Goal: Information Seeking & Learning: Learn about a topic

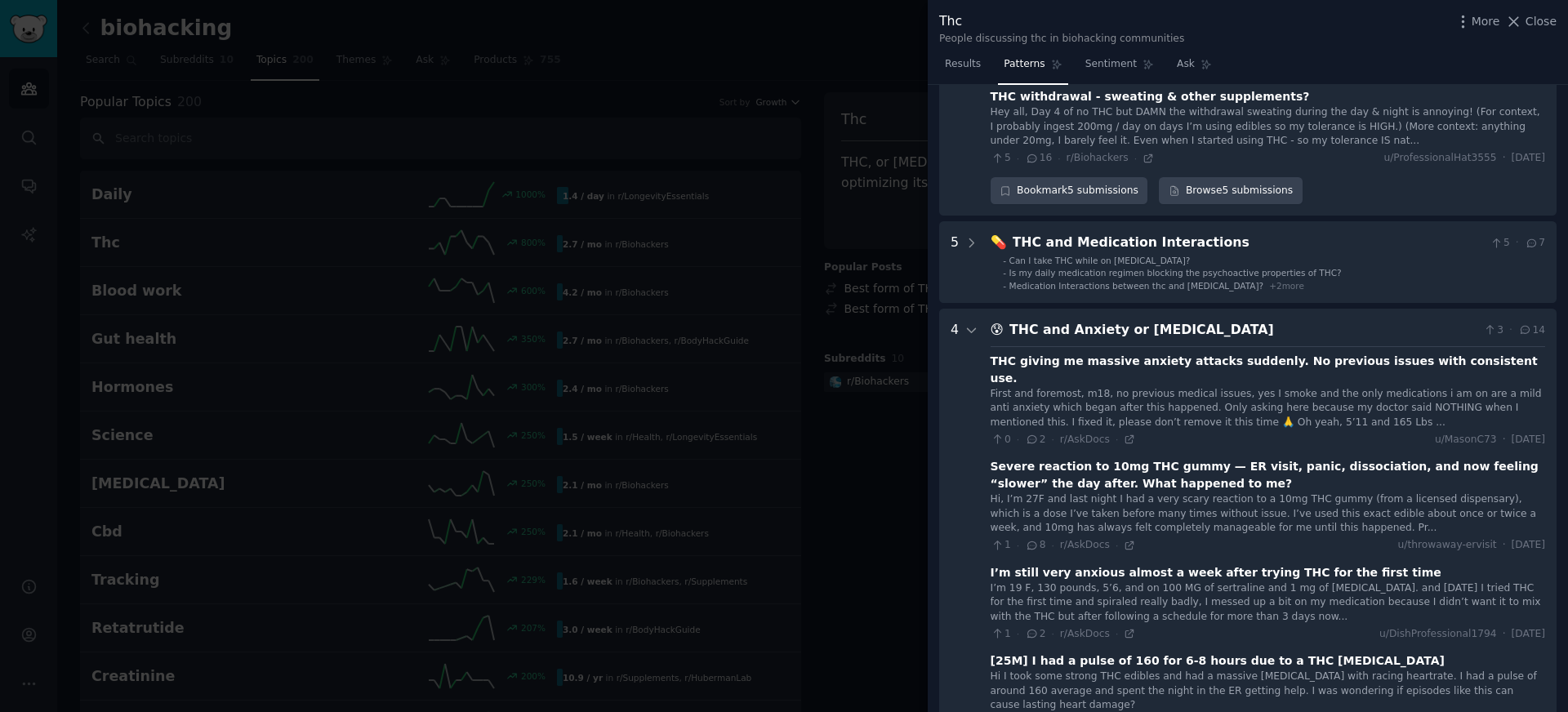
scroll to position [546, 0]
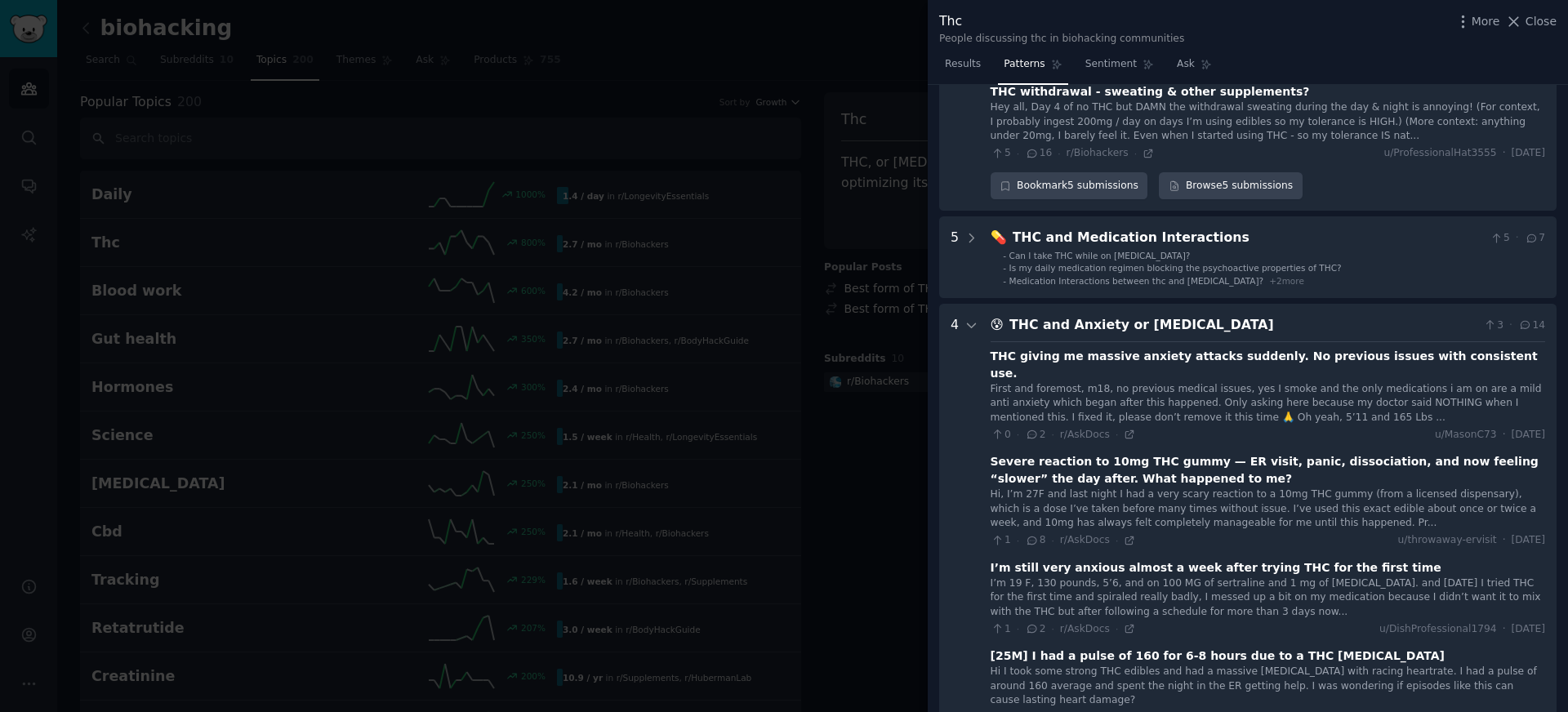
click at [982, 313] on Attacks "4 😰 THC and Anxiety or [MEDICAL_DATA] 3 · 14 THC giving me massive anxiety atta…" at bounding box center [1248, 539] width 617 height 471
click at [975, 318] on icon at bounding box center [971, 325] width 15 height 15
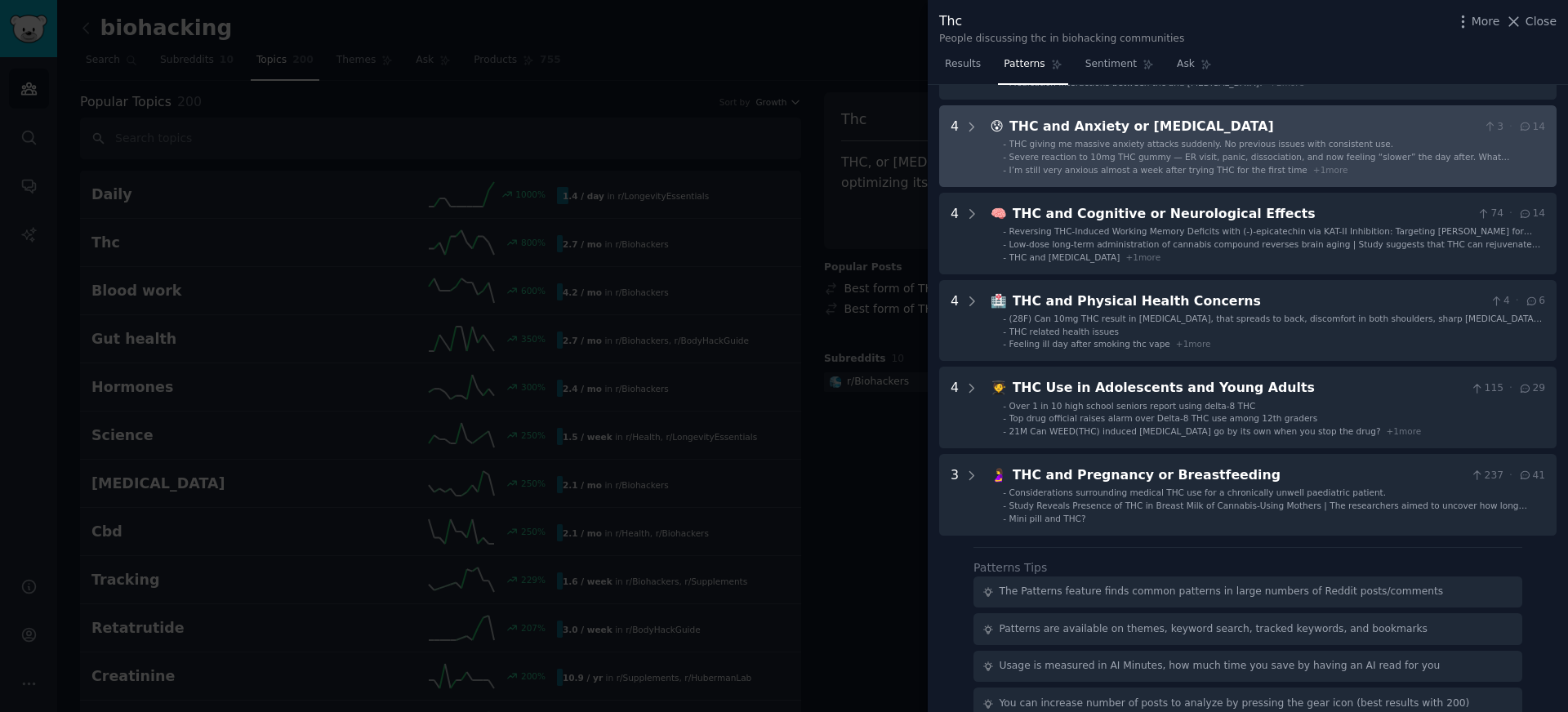
scroll to position [750, 0]
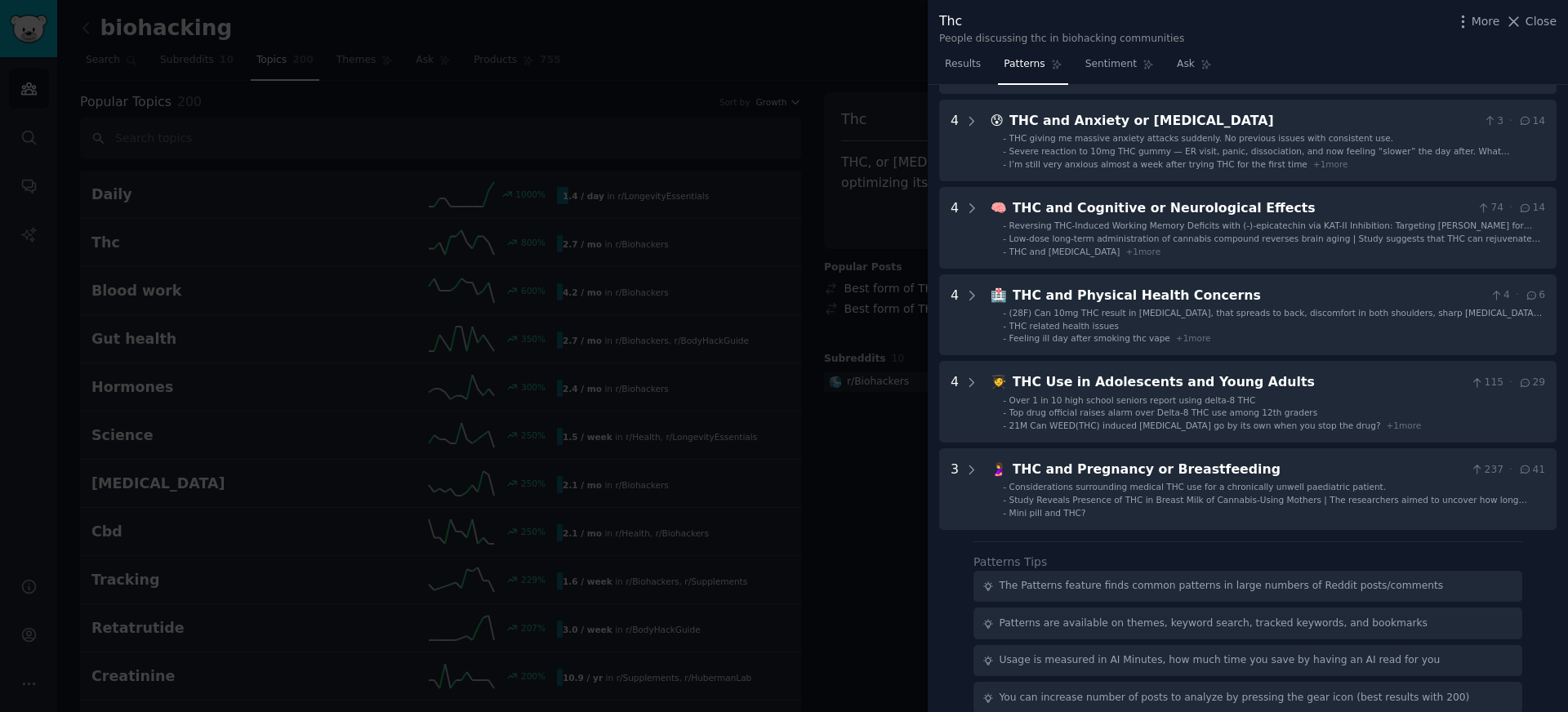
click at [839, 331] on div at bounding box center [784, 356] width 1568 height 712
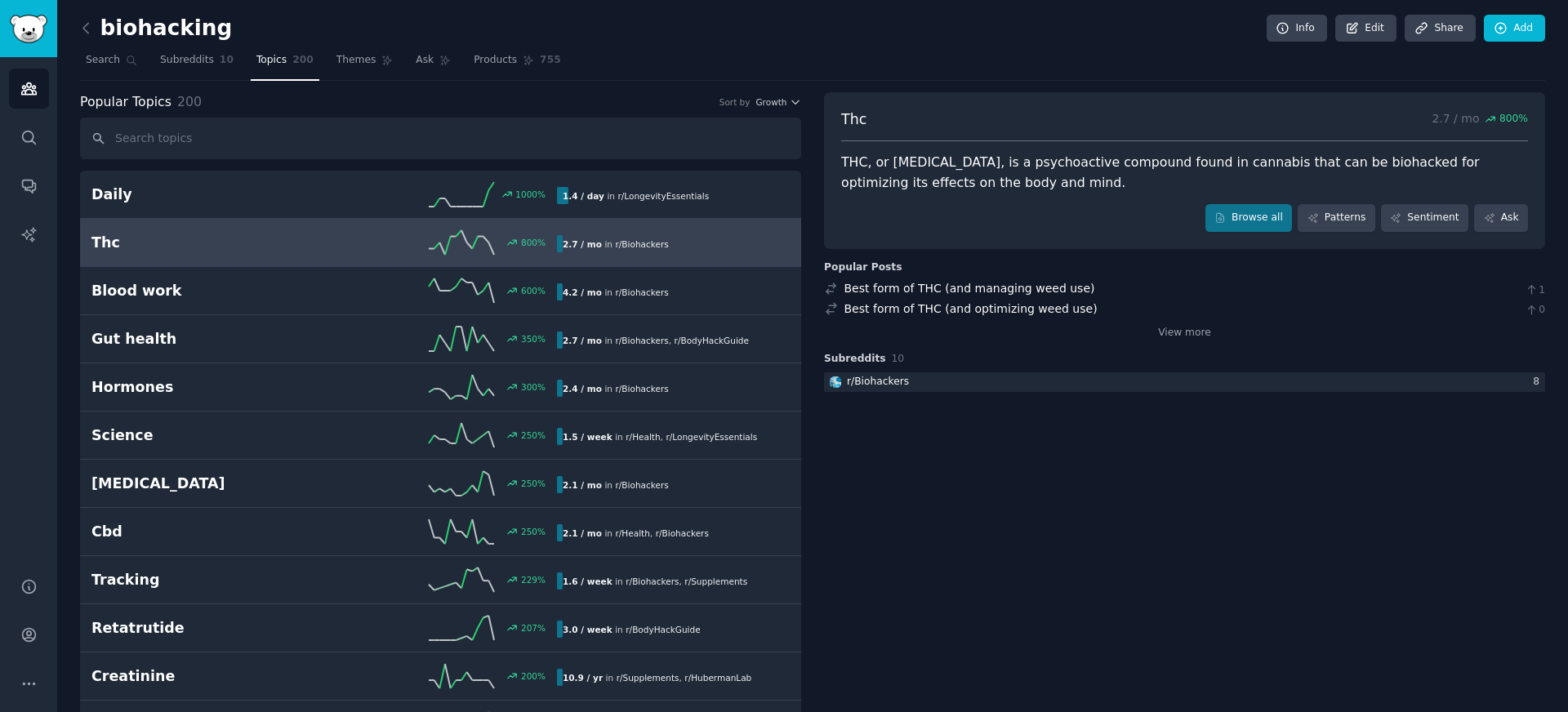
click at [753, 233] on div "Thc 800 % 2.7 / mo in r/ Biohackers" at bounding box center [441, 242] width 699 height 24
click at [698, 233] on div "Thc 800 % 2.7 / mo in r/ Biohackers" at bounding box center [441, 242] width 699 height 24
click at [350, 237] on div "800 %" at bounding box center [441, 242] width 233 height 24
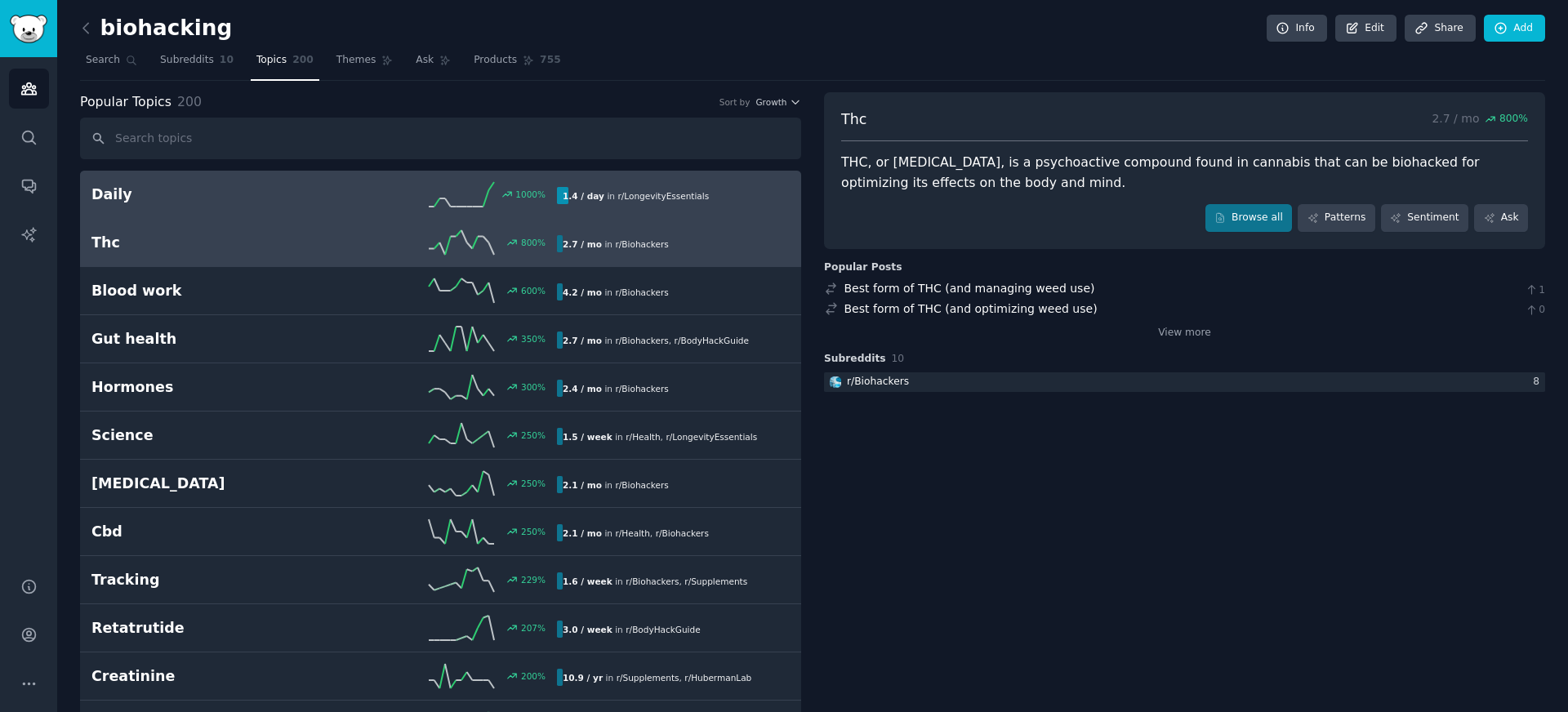
click at [465, 187] on icon at bounding box center [461, 193] width 65 height 24
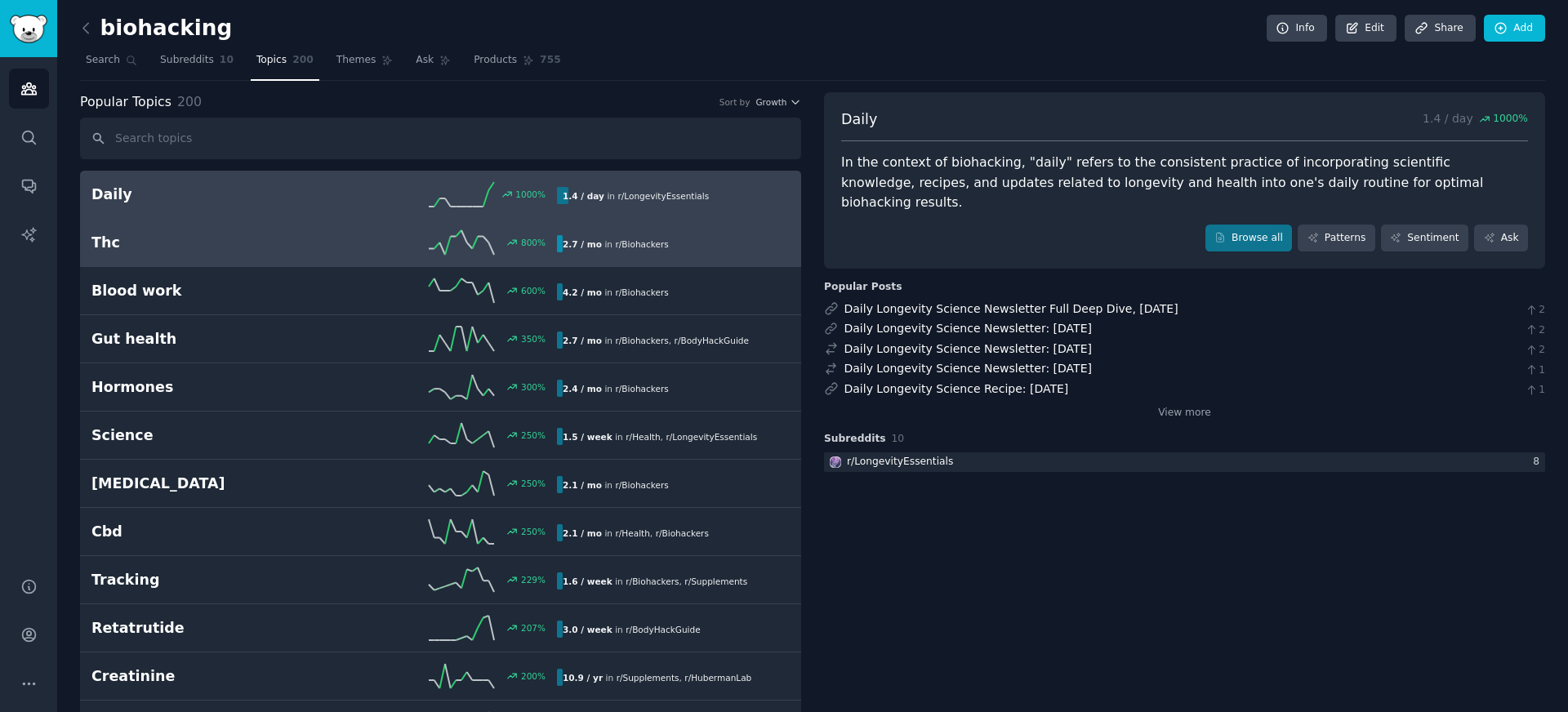
click at [740, 251] on div "2.7 / mo in r/ Biohackers" at bounding box center [667, 244] width 222 height 18
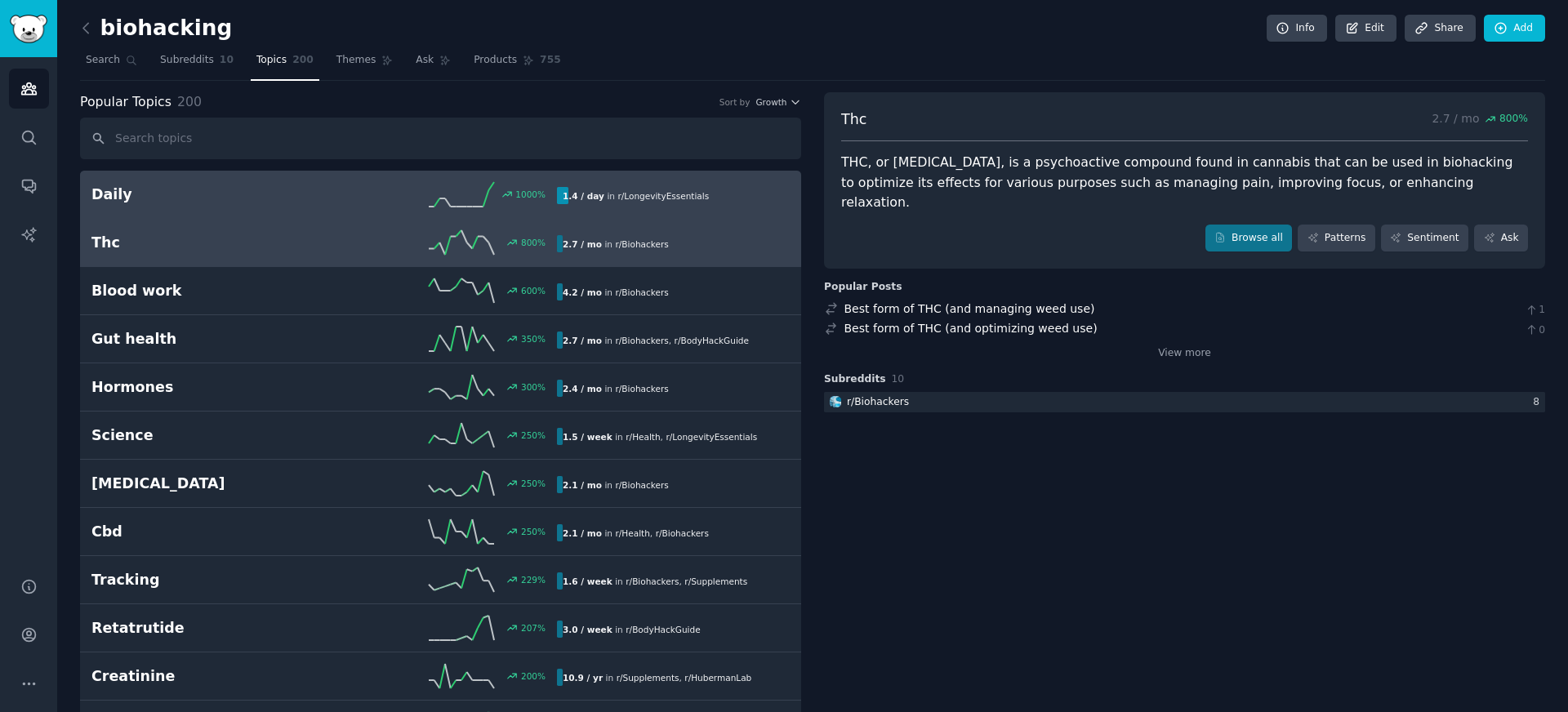
click at [743, 207] on link "Daily 1000 % 1.4 / day in r/ LongevityEssentials 1000% increase in mentions rec…" at bounding box center [441, 194] width 721 height 48
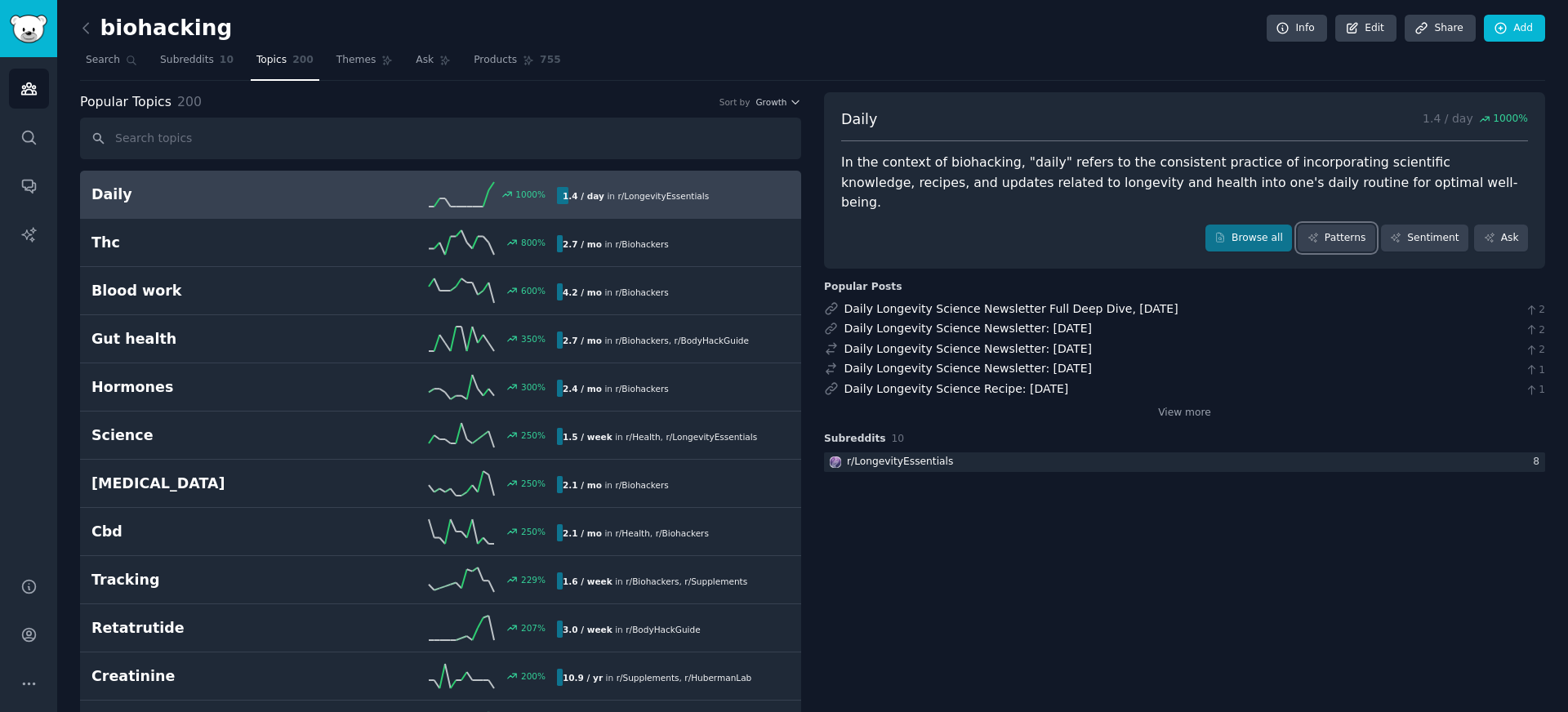
click at [1331, 225] on link "Patterns" at bounding box center [1335, 238] width 77 height 27
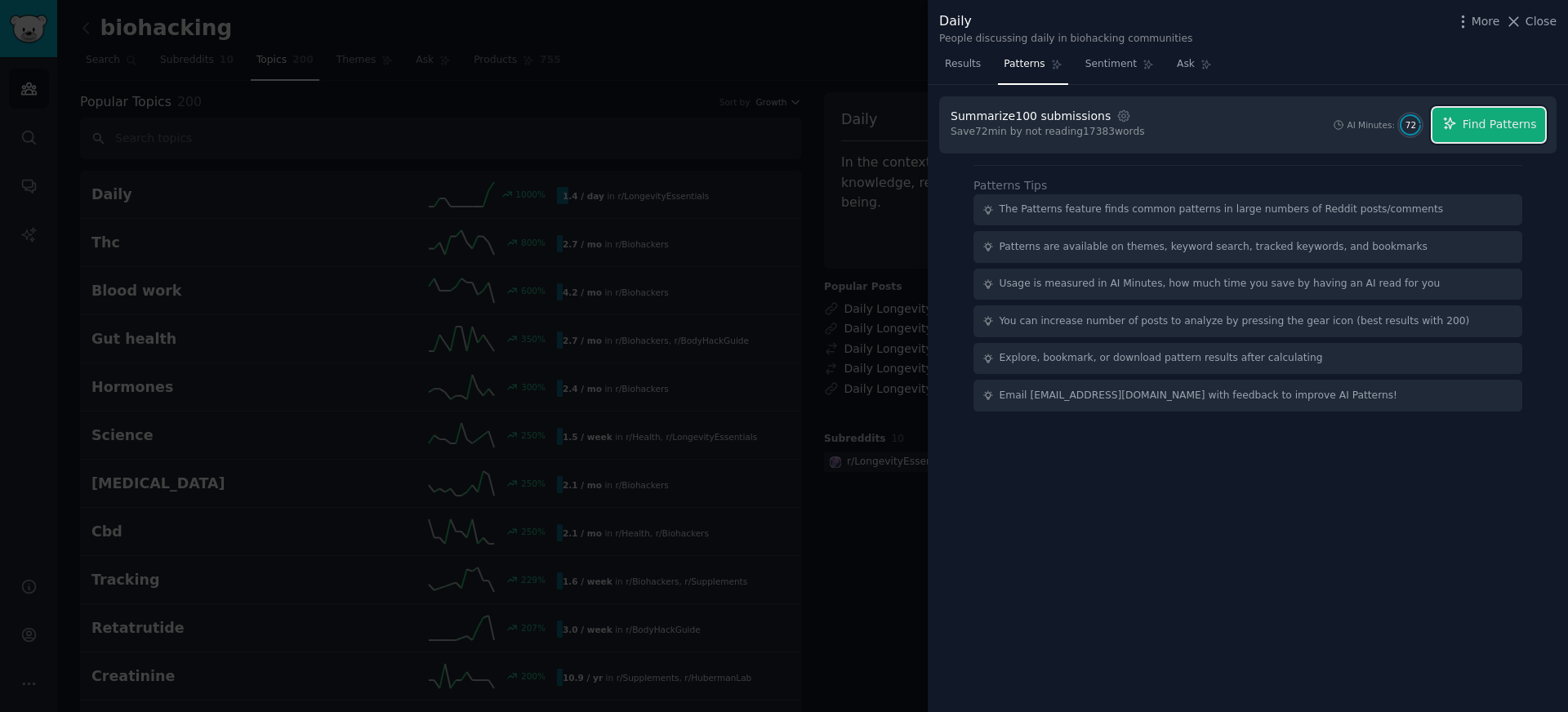
click at [1515, 132] on span "Find Patterns" at bounding box center [1500, 125] width 74 height 18
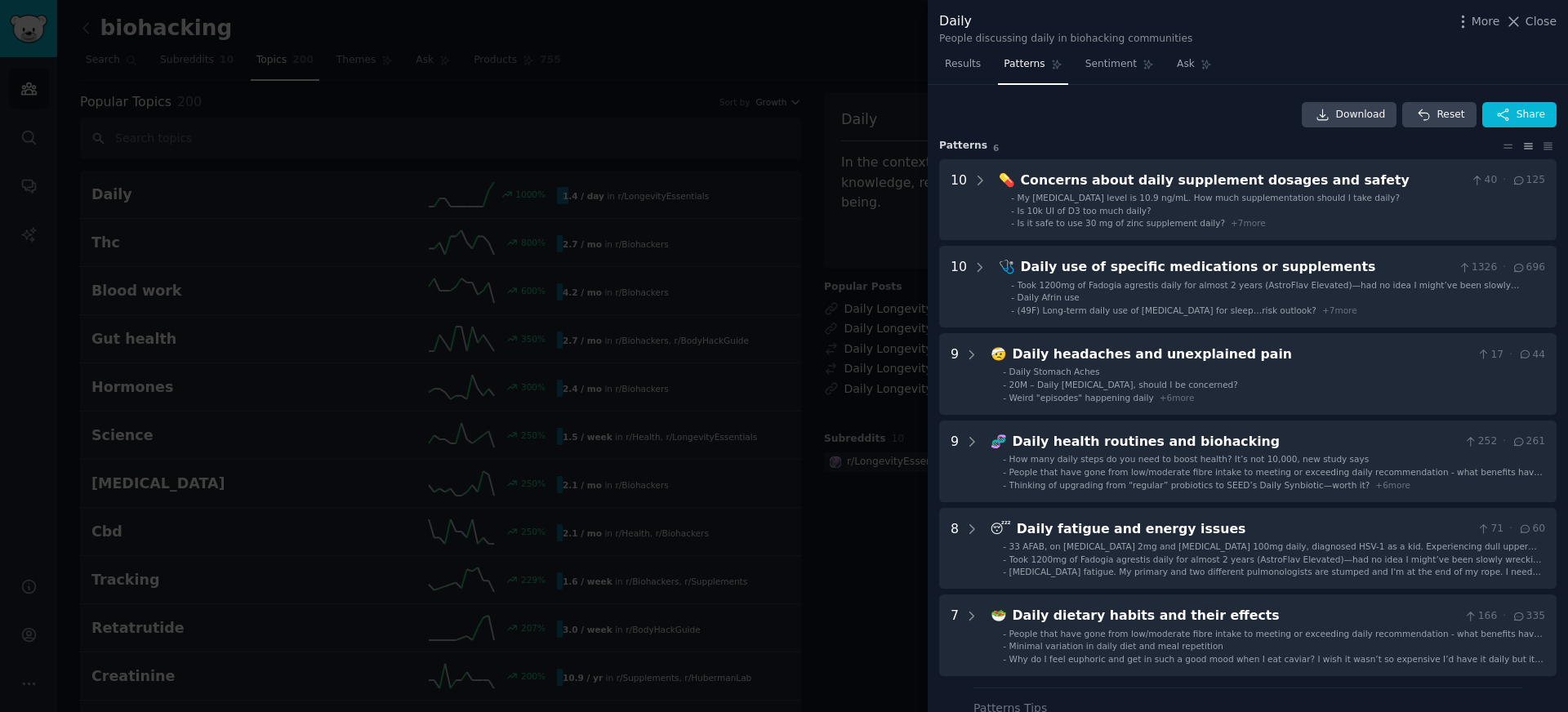
click at [1522, 18] on icon at bounding box center [1513, 21] width 18 height 18
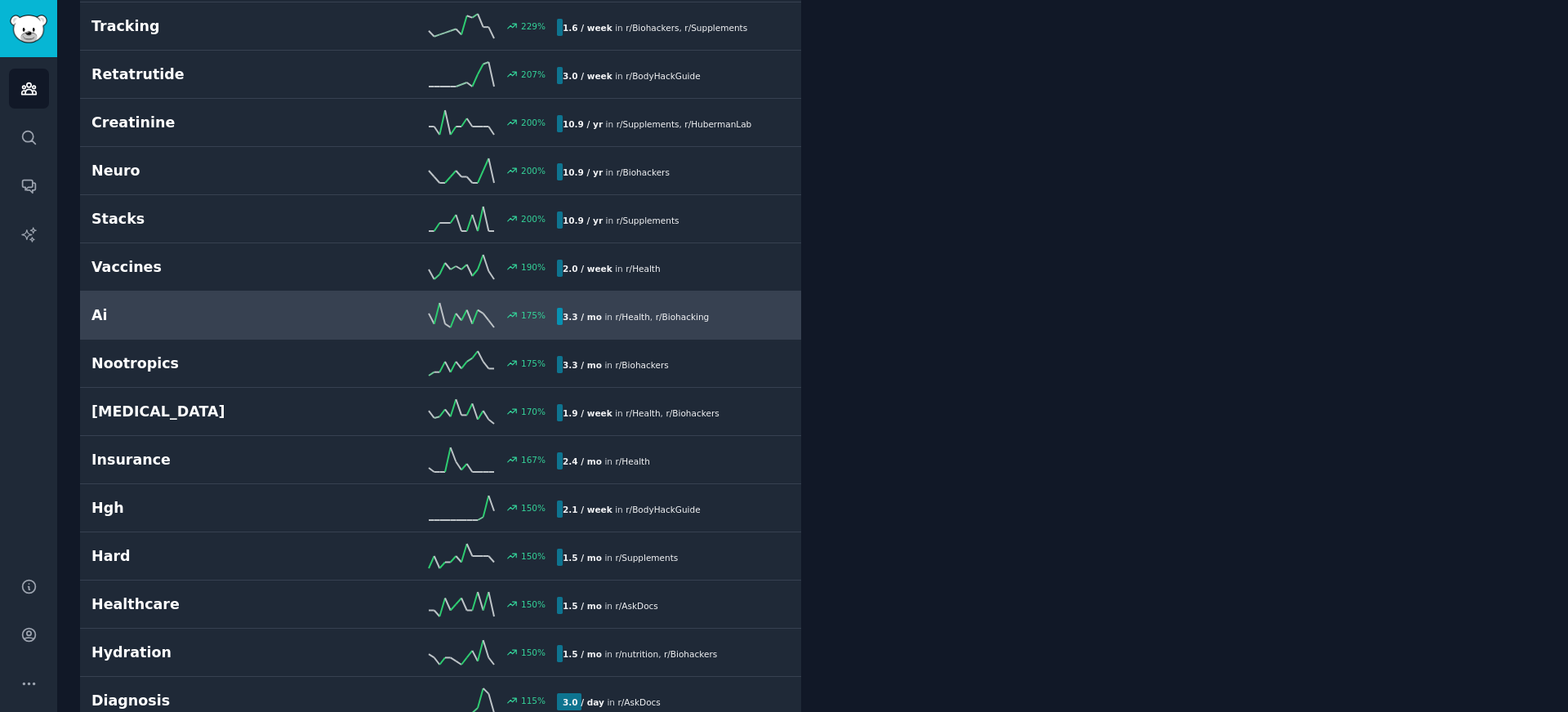
click at [591, 326] on div "Ai 175 % 3.3 / mo in r/ Health , r/ Biohacking" at bounding box center [441, 314] width 699 height 24
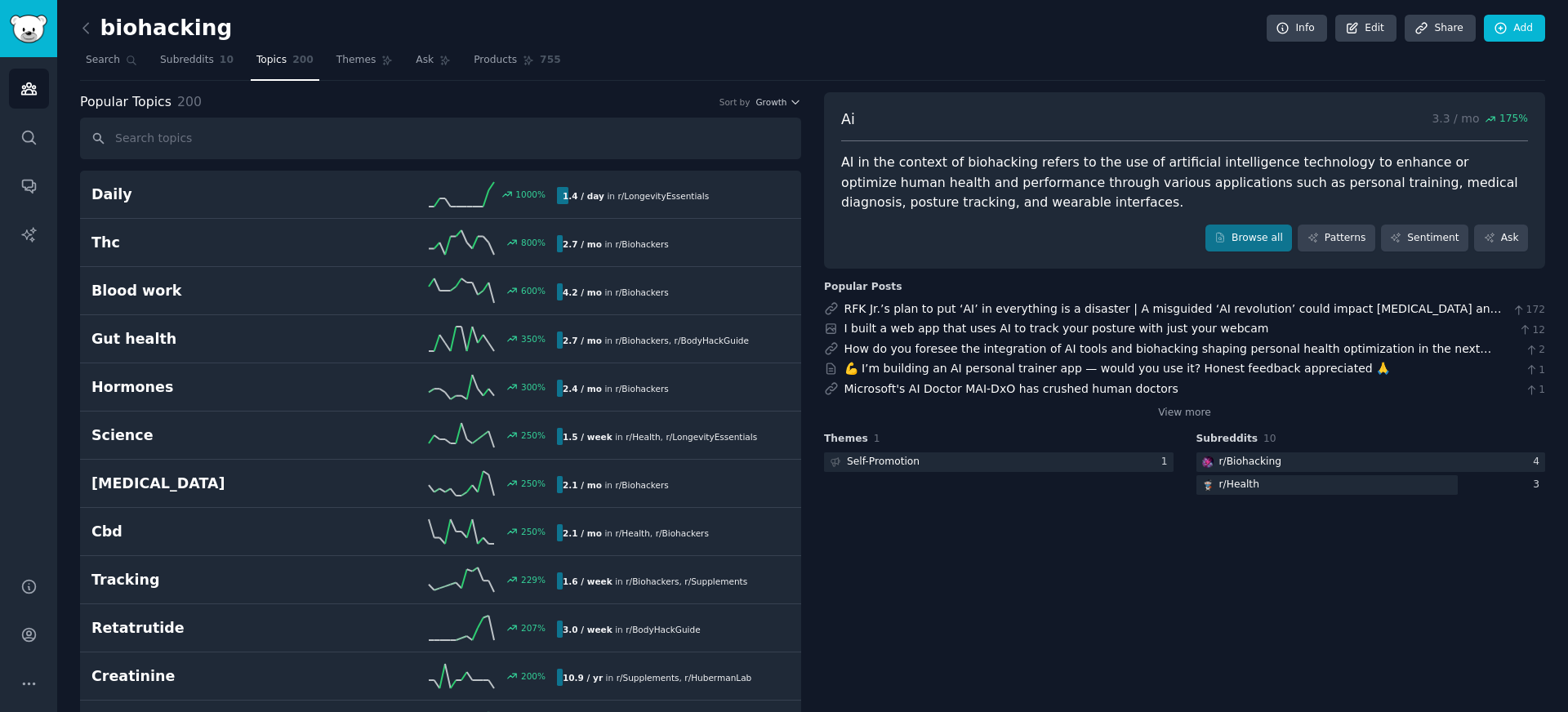
click at [1211, 171] on div "AI in the context of biohacking refers to the use of artificial intelligence te…" at bounding box center [1184, 183] width 687 height 61
click at [1209, 176] on div "AI in the context of biohacking refers to the use of artificial intelligence te…" at bounding box center [1184, 183] width 687 height 61
click at [1335, 245] on link "Patterns" at bounding box center [1335, 238] width 77 height 27
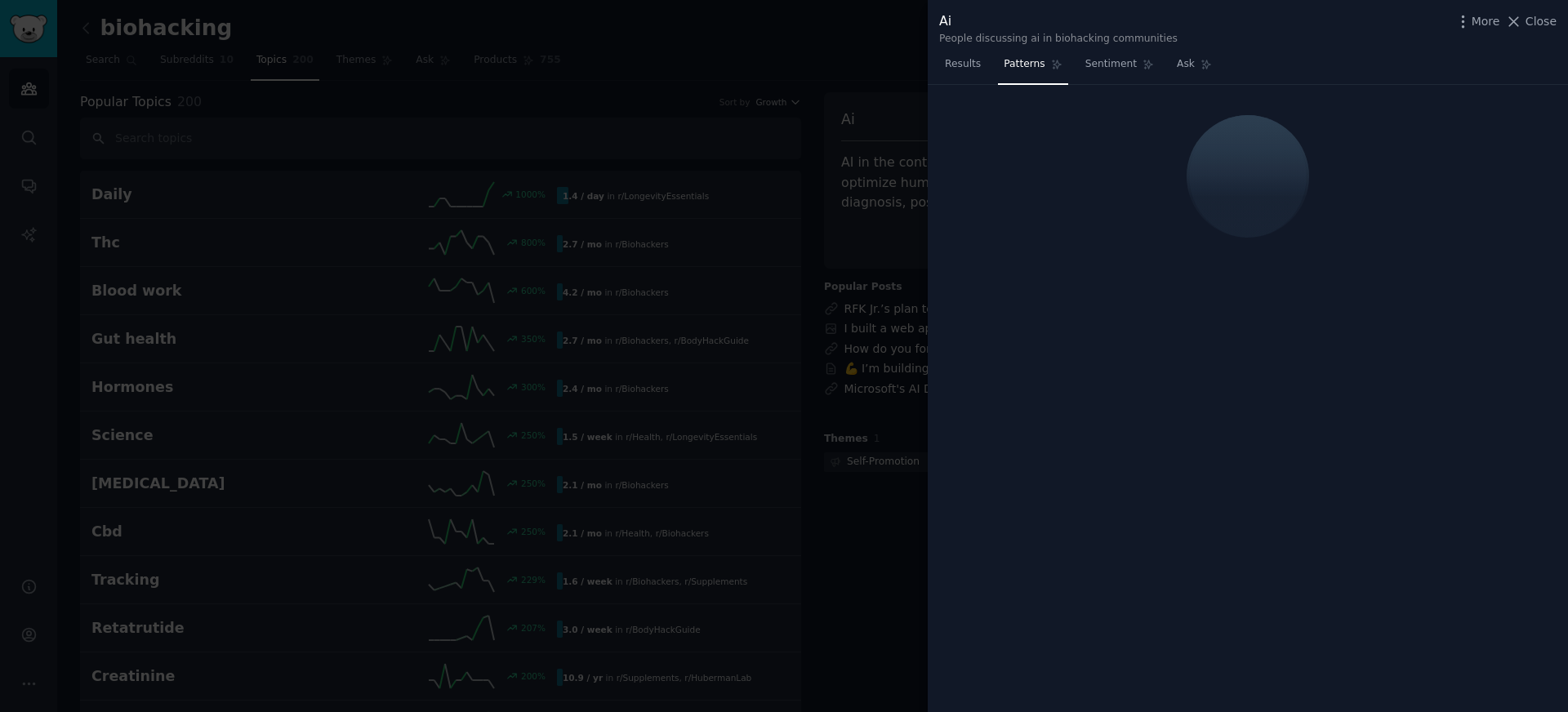
click at [1119, 101] on div at bounding box center [1248, 177] width 617 height 160
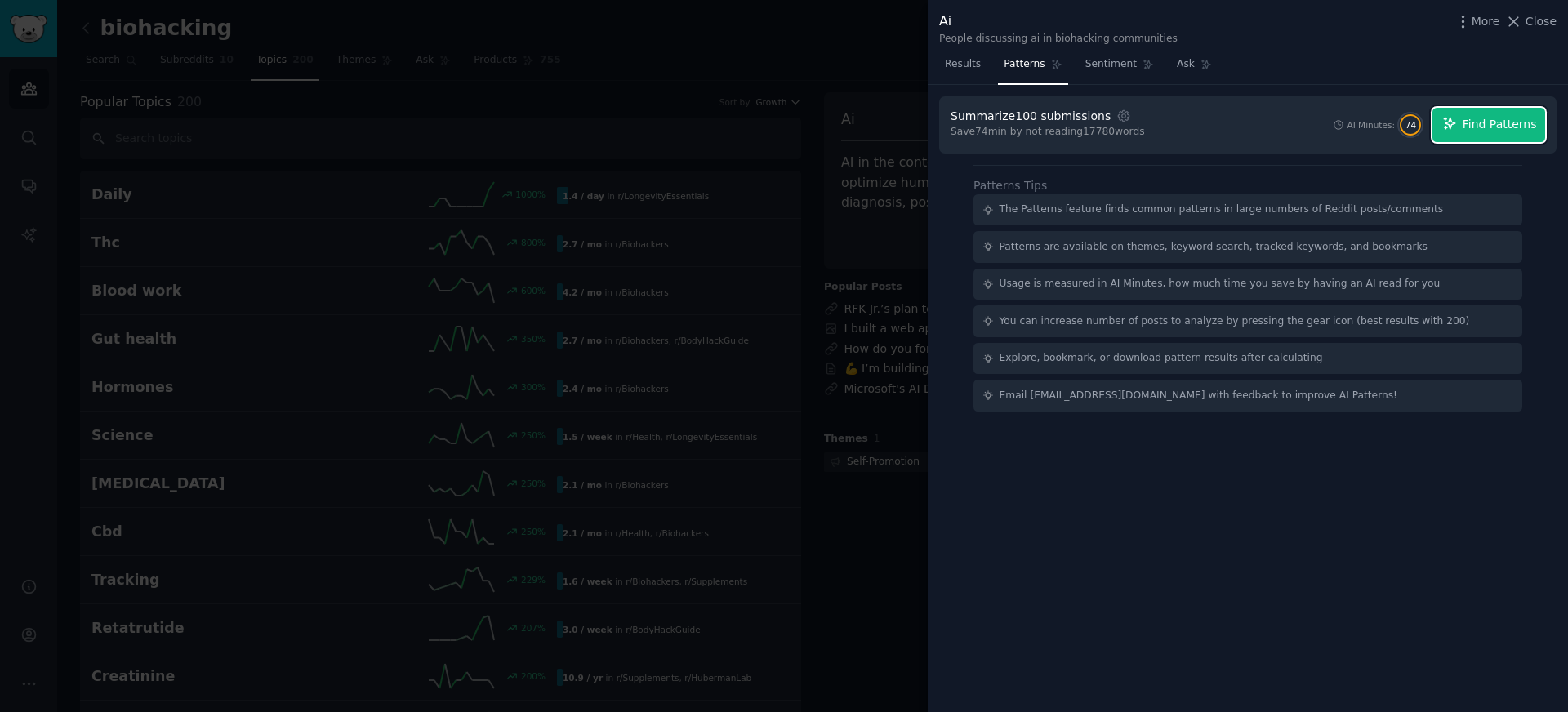
click at [1480, 127] on span "Find Patterns" at bounding box center [1500, 125] width 74 height 18
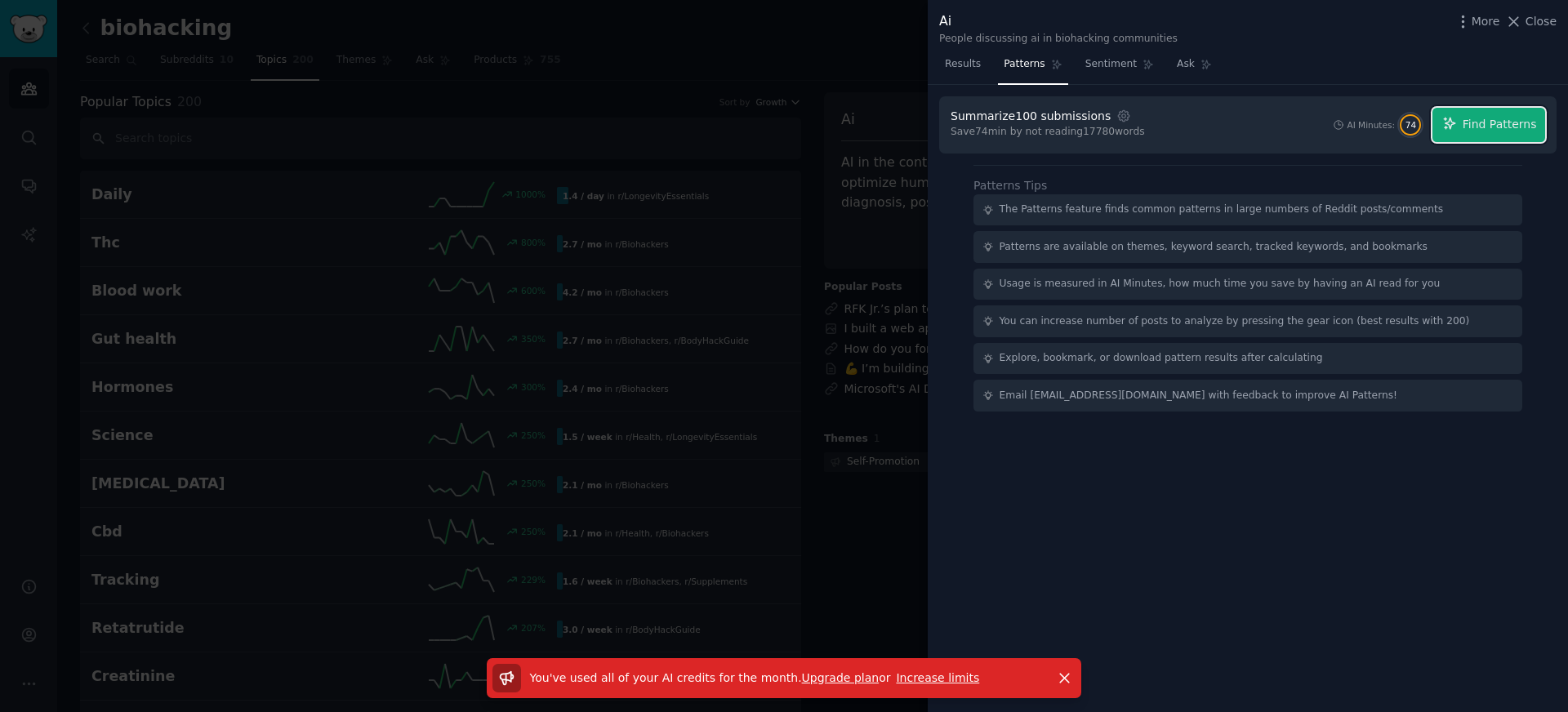
click at [1480, 127] on span "Find Patterns" at bounding box center [1500, 125] width 74 height 18
click at [1058, 669] on icon "button" at bounding box center [1065, 678] width 18 height 18
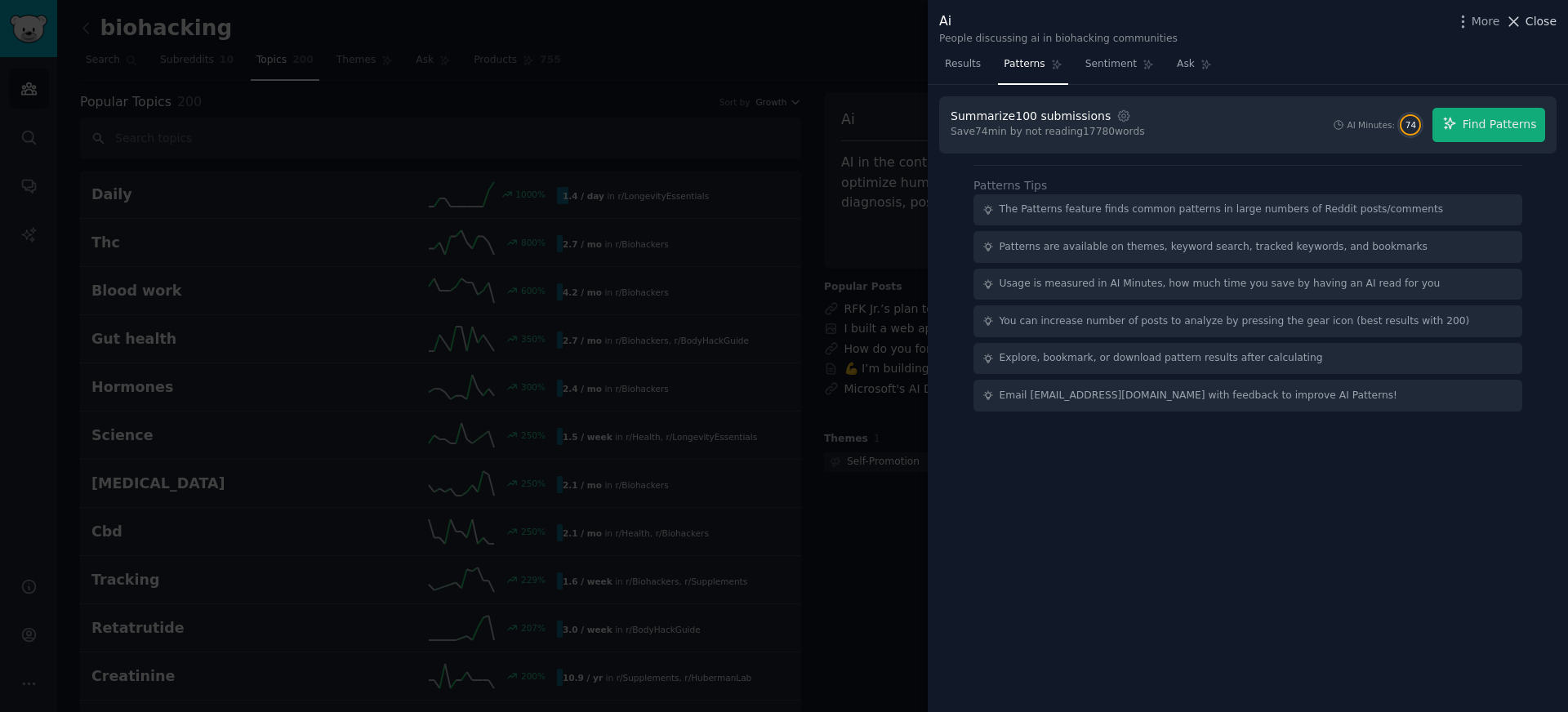
click at [1524, 21] on button "Close" at bounding box center [1530, 21] width 52 height 18
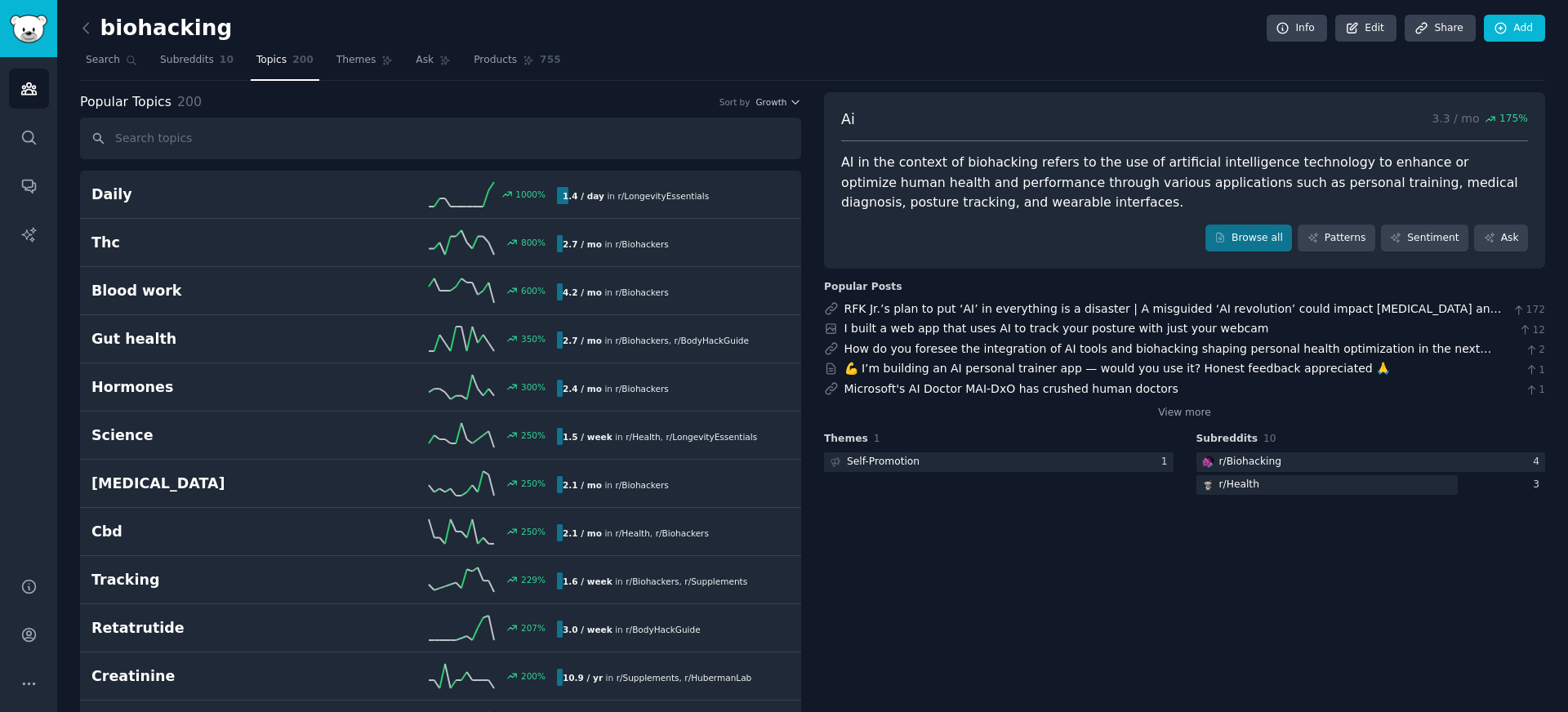
click at [34, 58] on div "Audiences Search Conversations AI Reports" at bounding box center [28, 308] width 58 height 500
click at [34, 28] on img "Sidebar" at bounding box center [28, 28] width 37 height 28
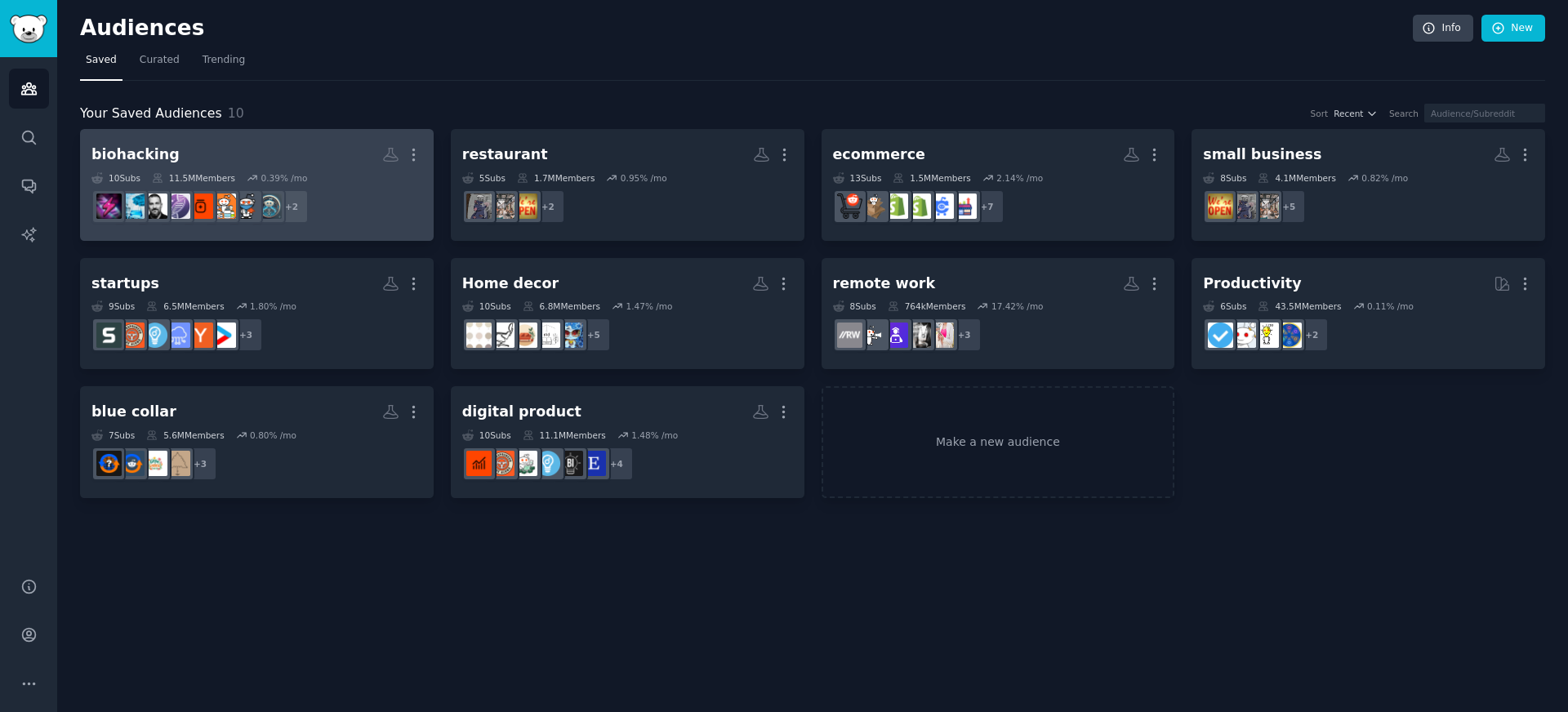
click at [307, 188] on dd "r/Biohacked, r/nutrition + 2" at bounding box center [257, 206] width 331 height 46
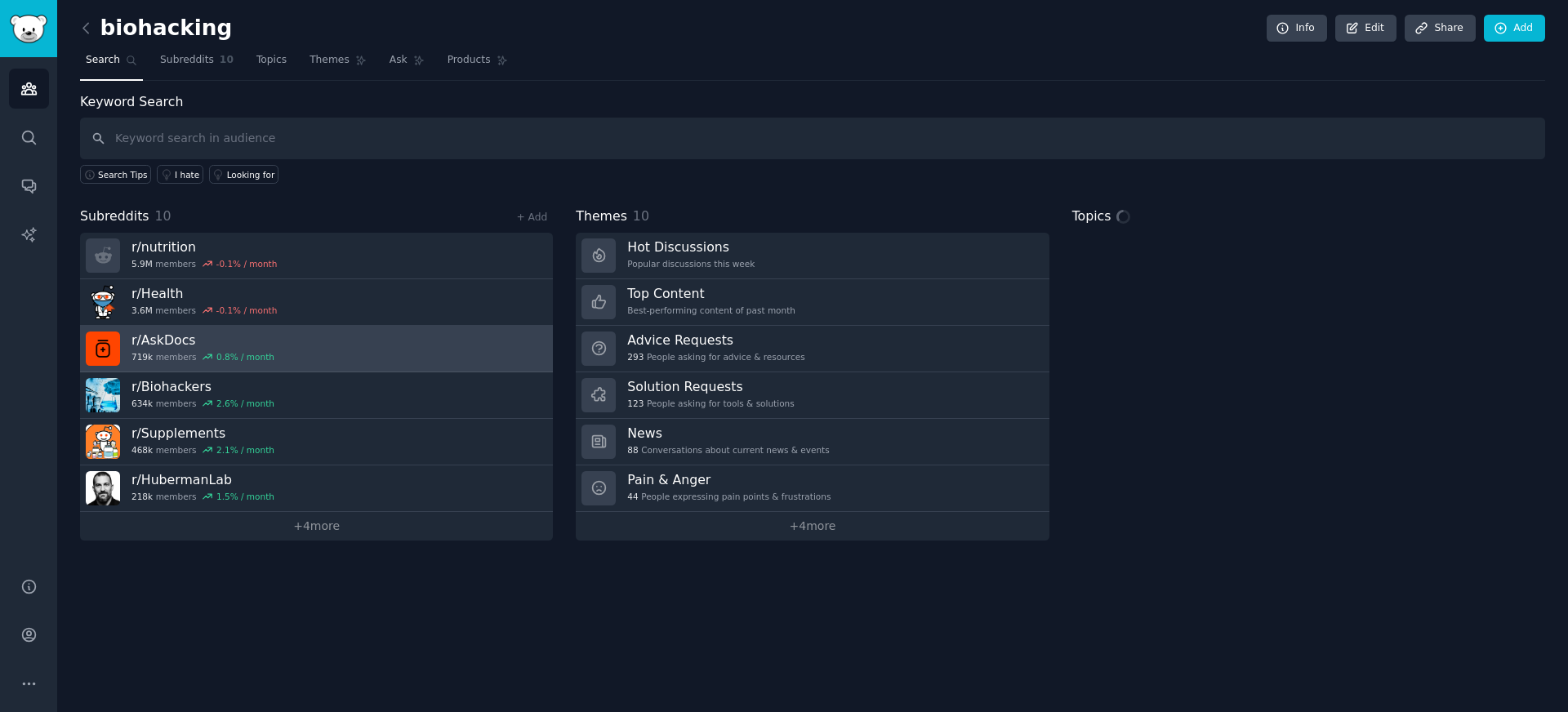
click at [306, 365] on link "r/ AskDocs 719k members 0.8 % / month" at bounding box center [317, 349] width 473 height 47
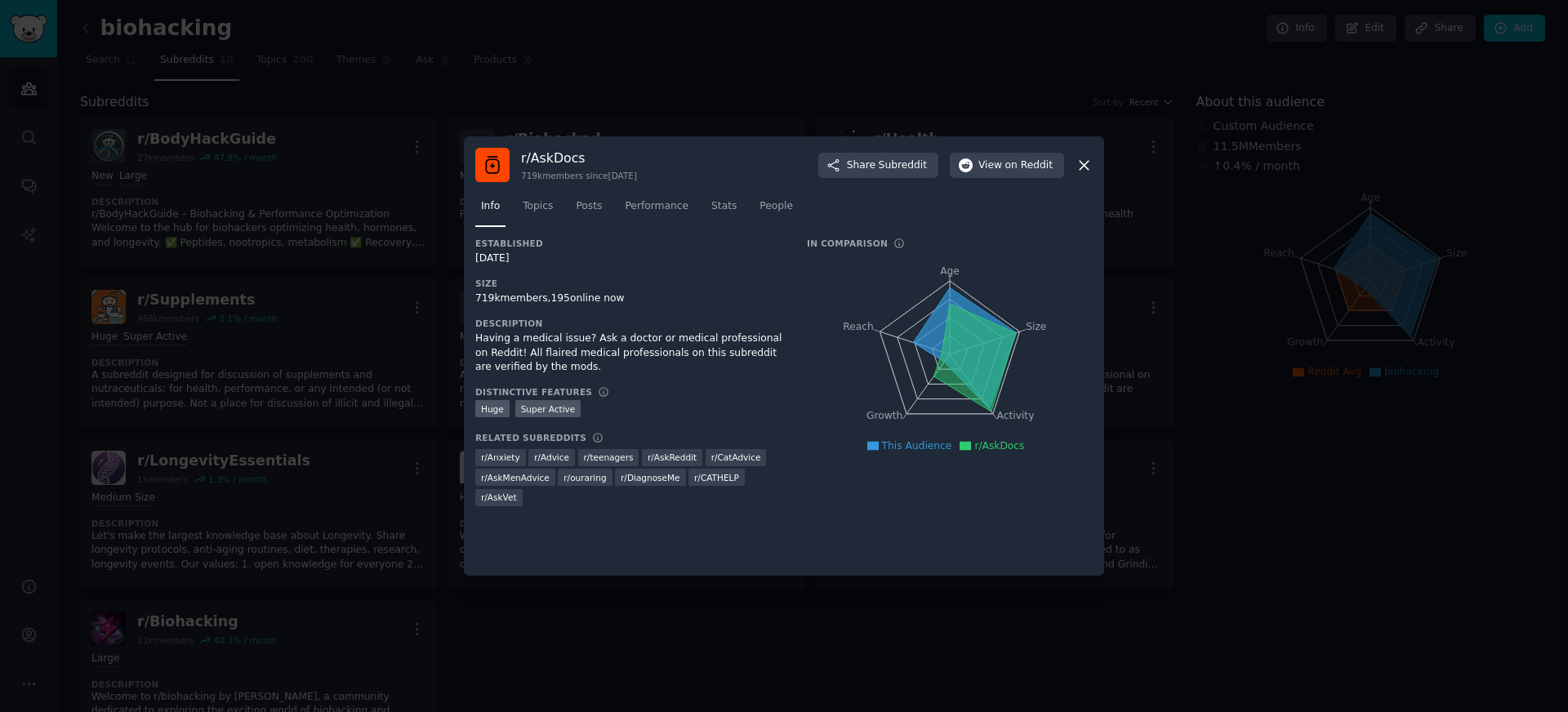
click at [1405, 320] on div at bounding box center [784, 356] width 1568 height 712
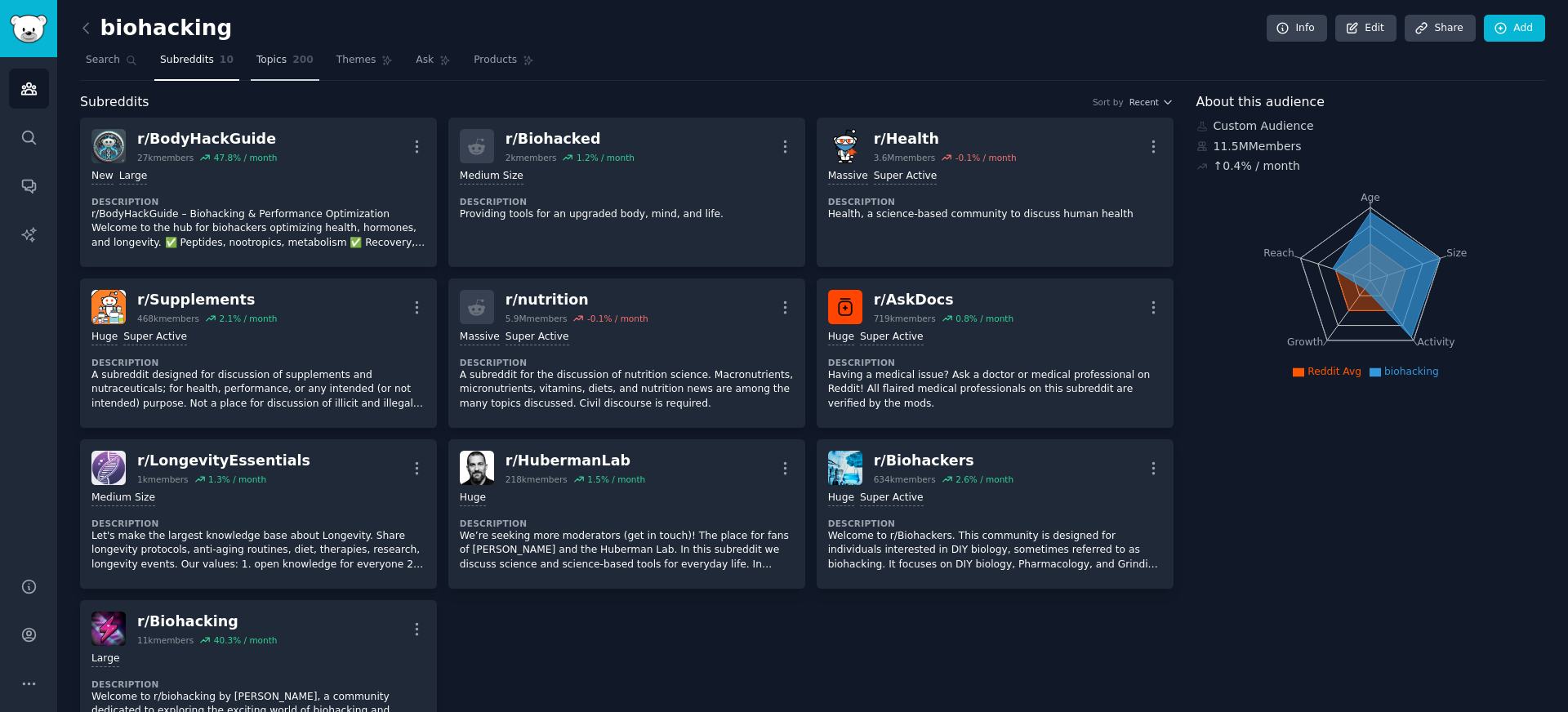
click at [256, 61] on span "Topics" at bounding box center [271, 60] width 30 height 15
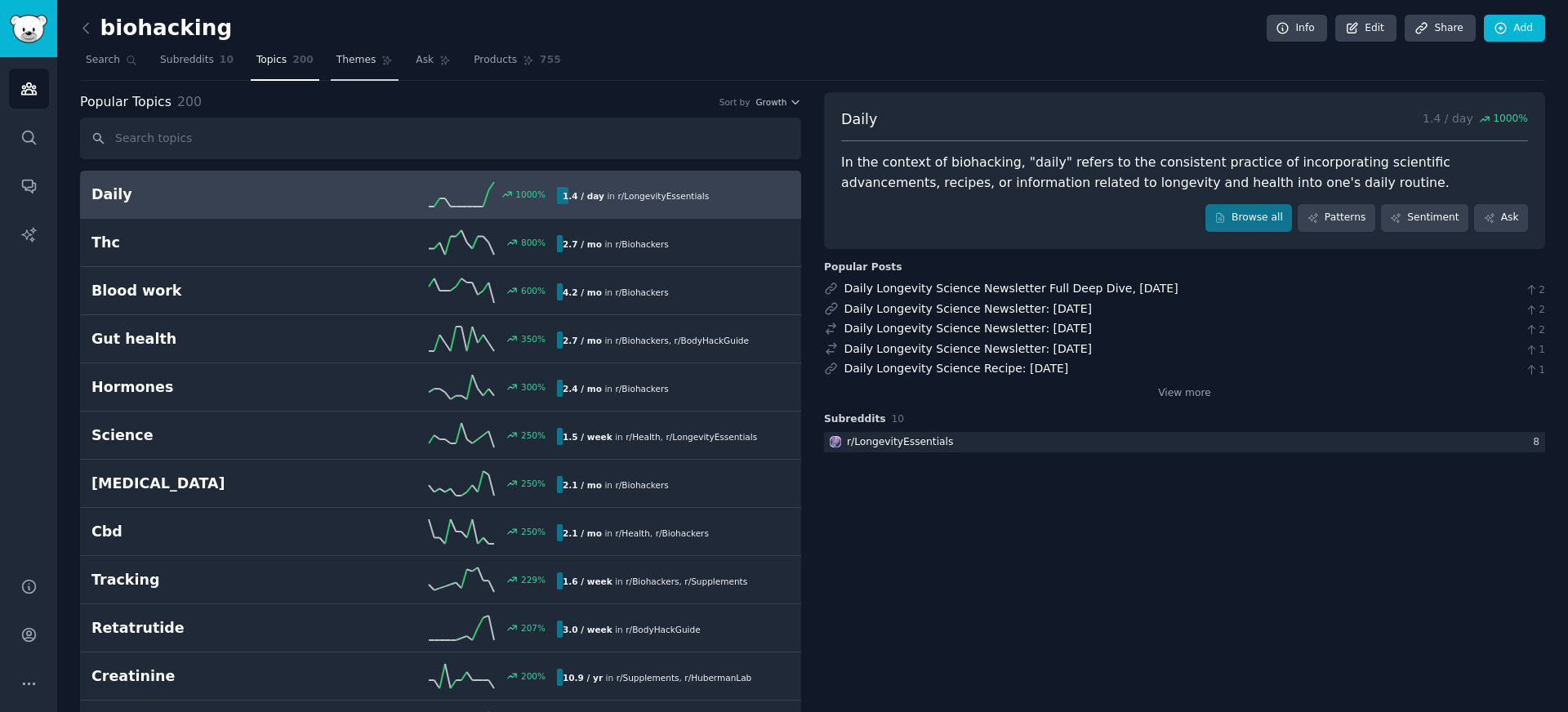
click at [345, 67] on link "Themes" at bounding box center [365, 63] width 68 height 33
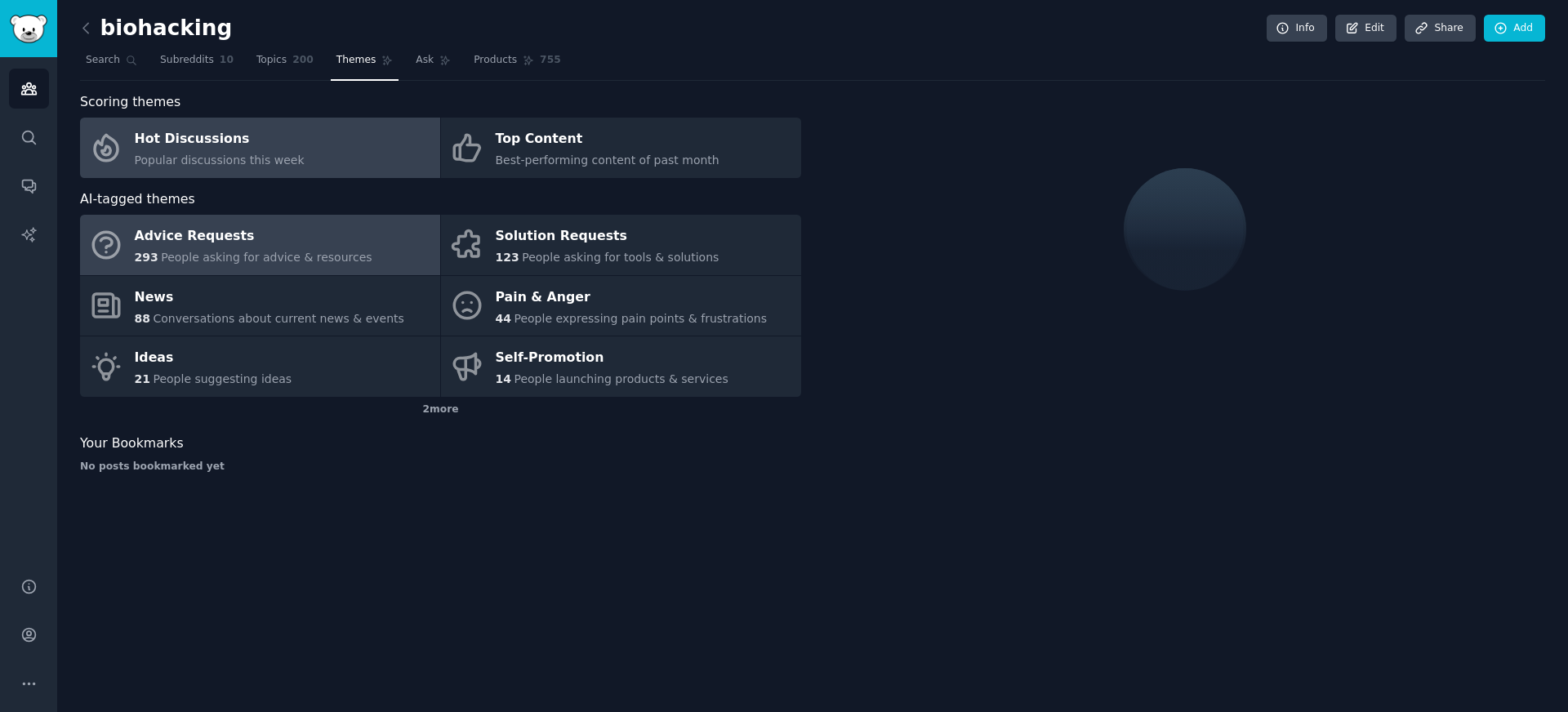
click at [325, 264] on span "People asking for advice & resources" at bounding box center [267, 257] width 211 height 13
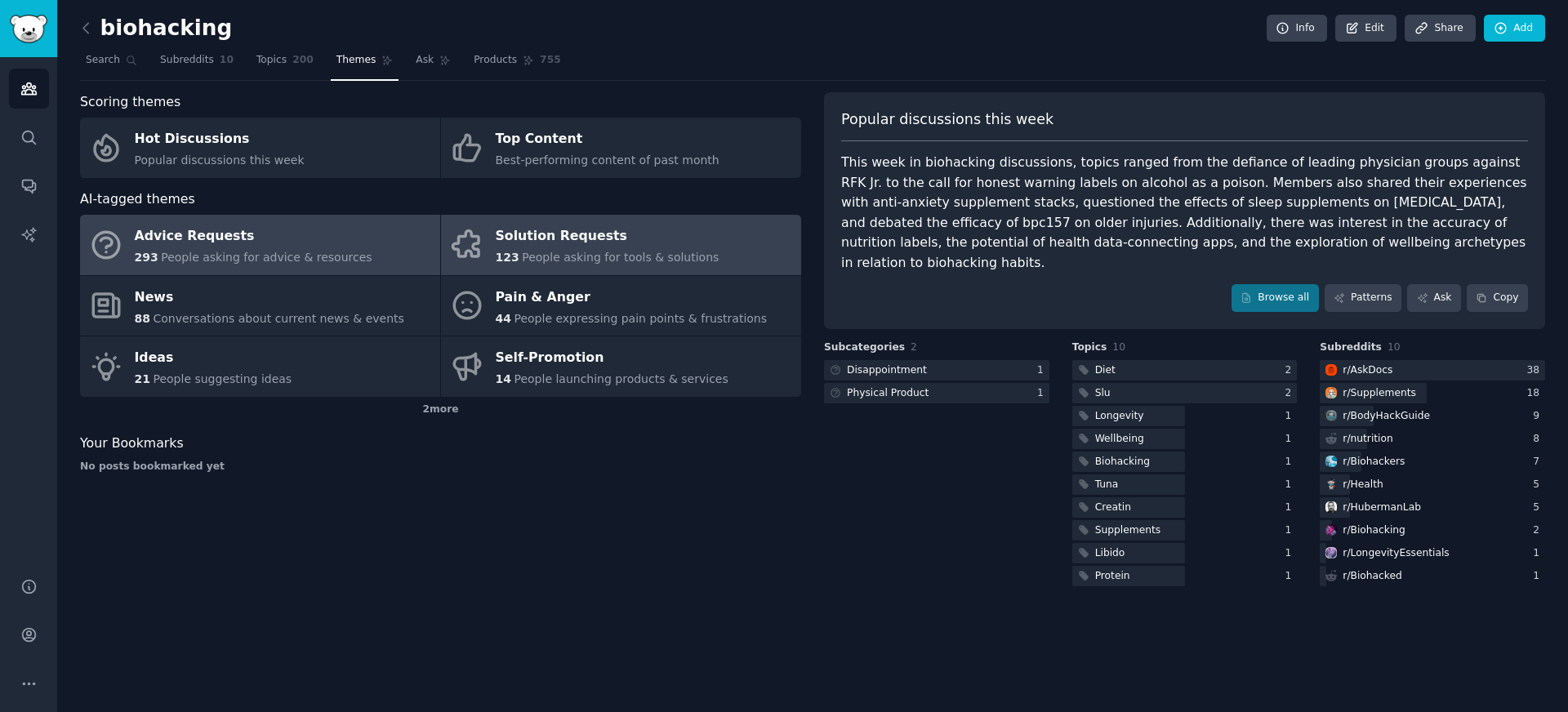
click at [611, 266] on div "123 People asking for tools & solutions" at bounding box center [607, 258] width 224 height 18
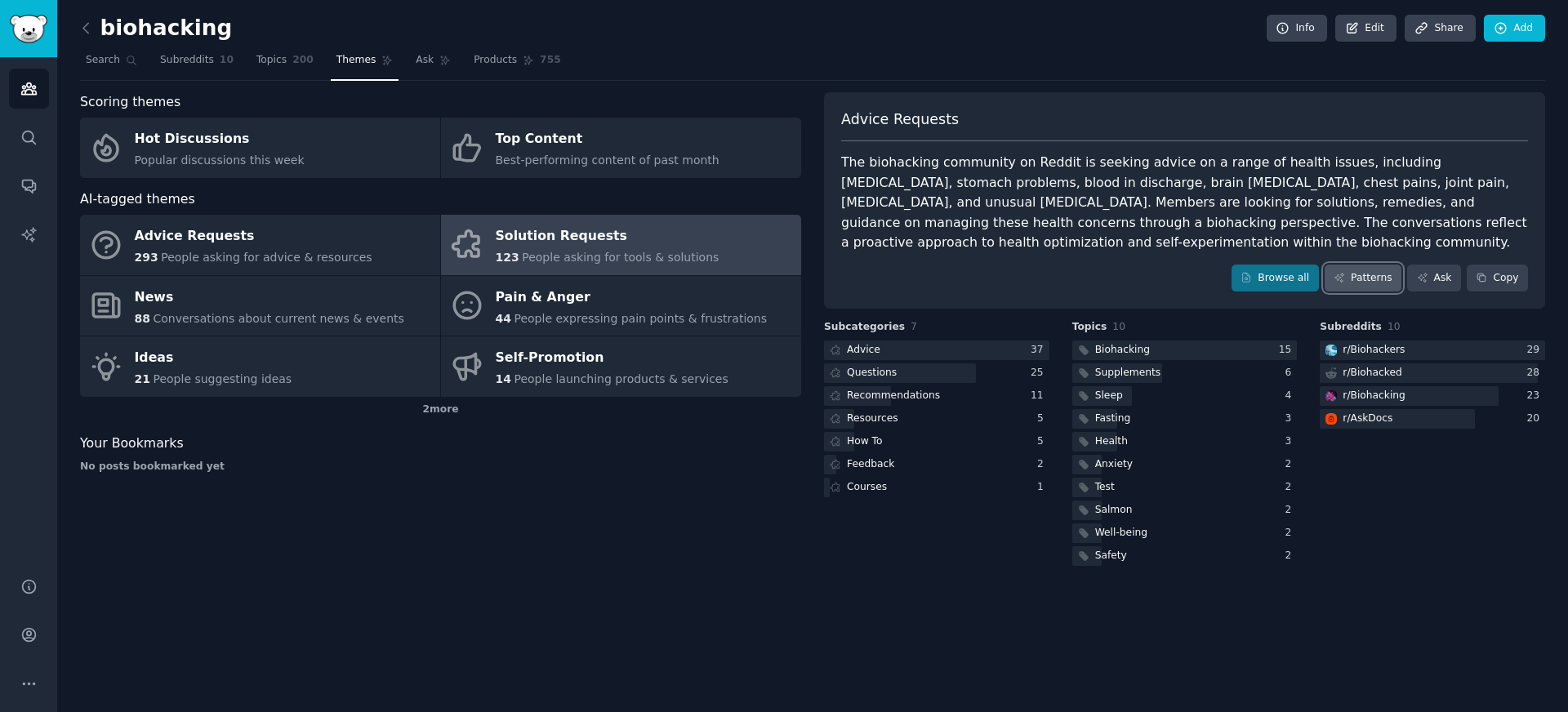
click at [1378, 276] on link "Patterns" at bounding box center [1363, 278] width 77 height 27
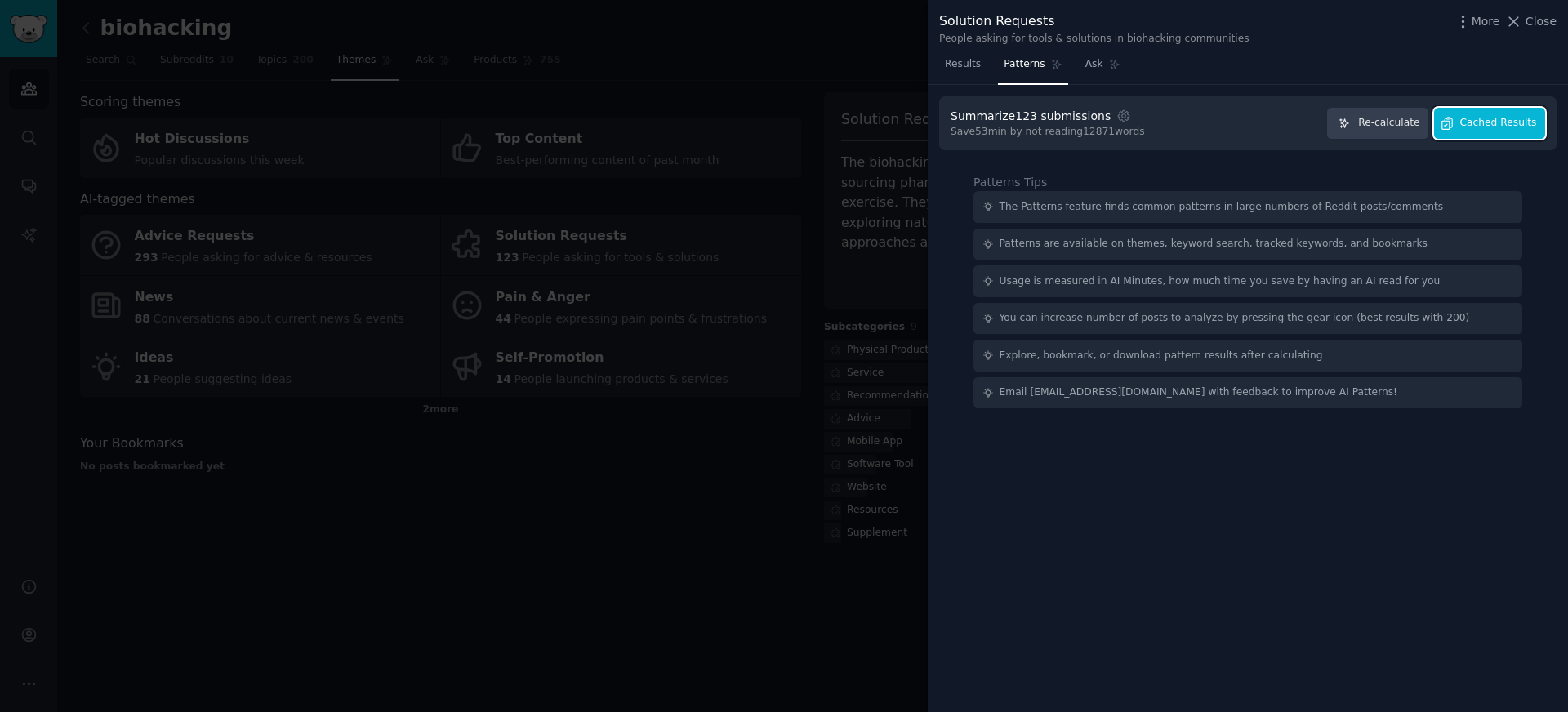
click at [1508, 137] on button "Cached Results" at bounding box center [1490, 123] width 111 height 32
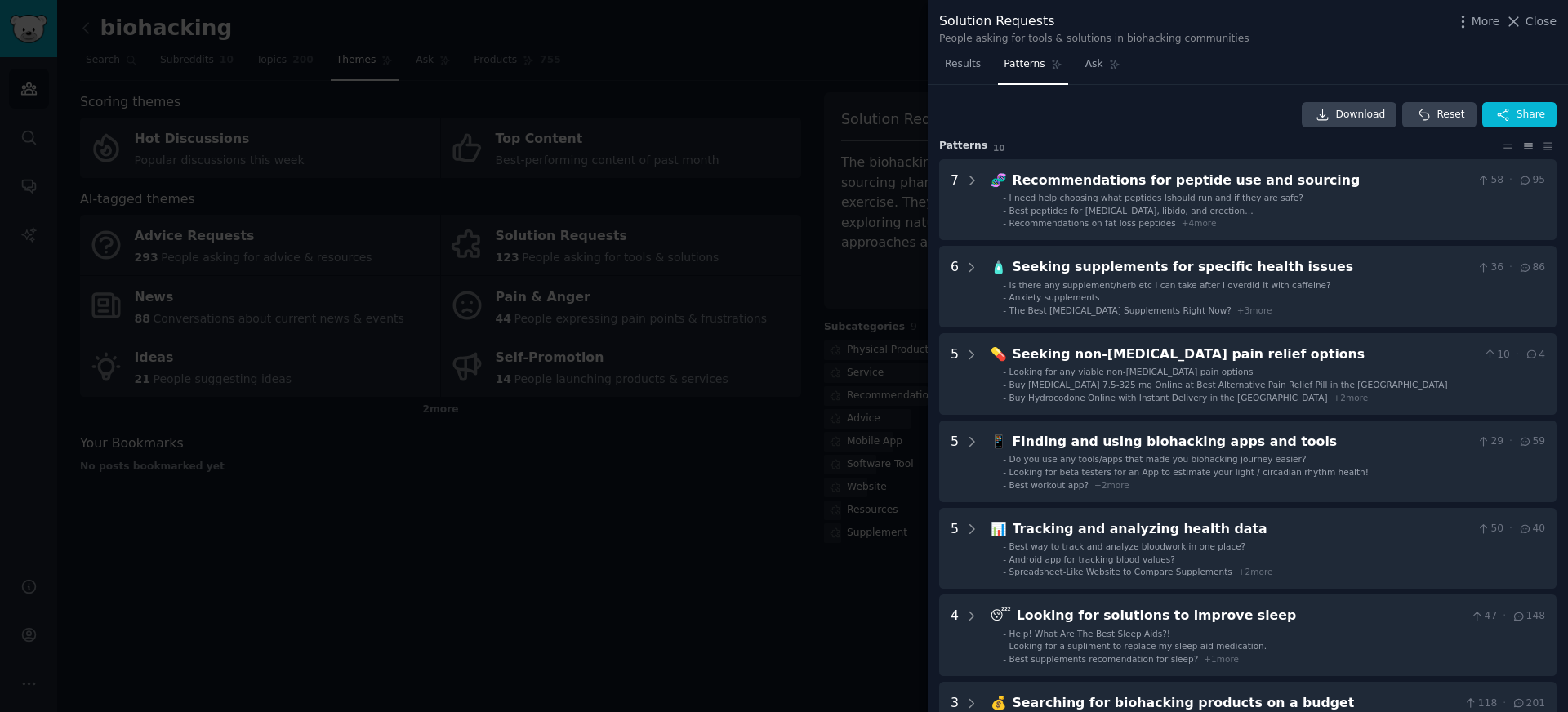
click at [1525, 31] on div "More Close" at bounding box center [1505, 21] width 102 height 21
click at [1530, 21] on span "Close" at bounding box center [1541, 21] width 31 height 18
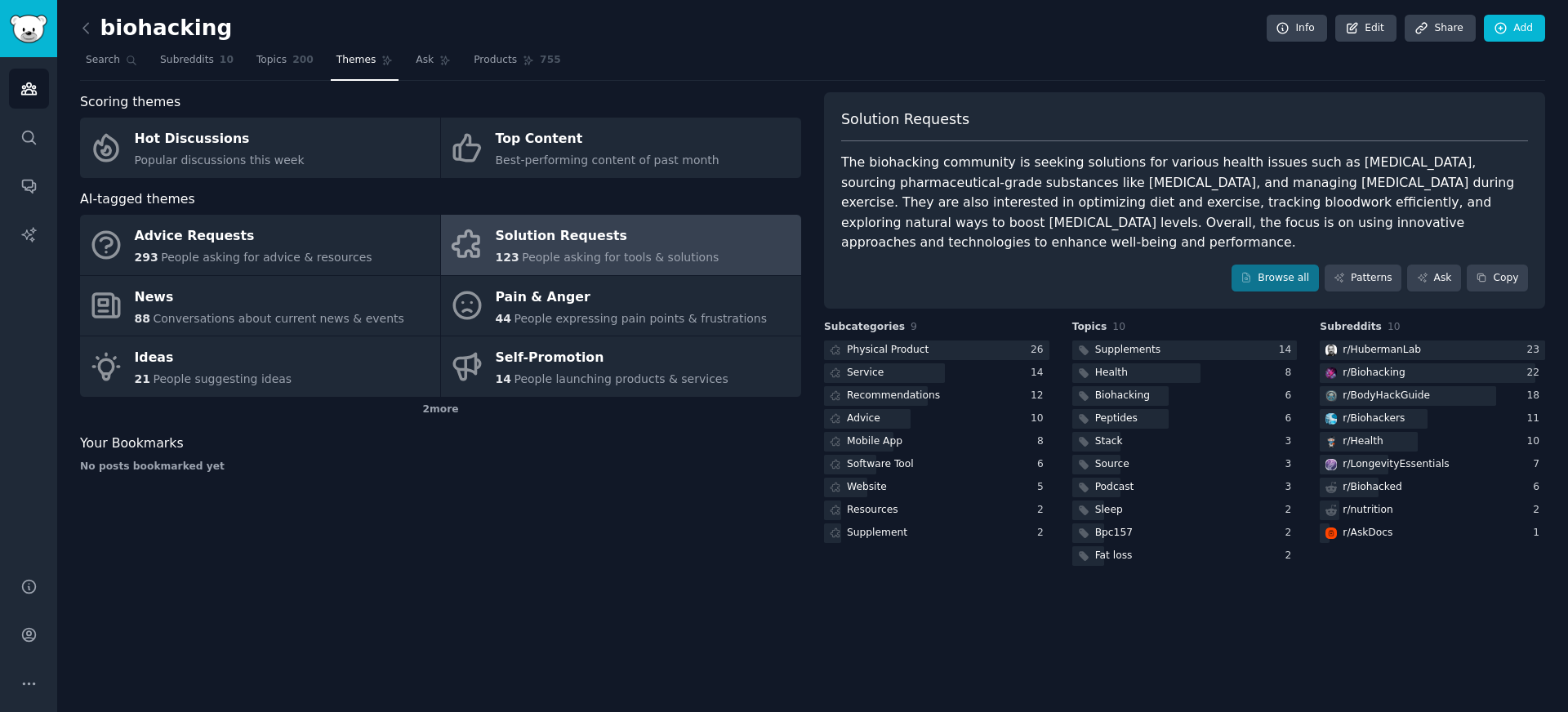
click at [619, 533] on div "Scoring themes Hot Discussions Popular discussions this week Top Content Best-p…" at bounding box center [441, 330] width 721 height 477
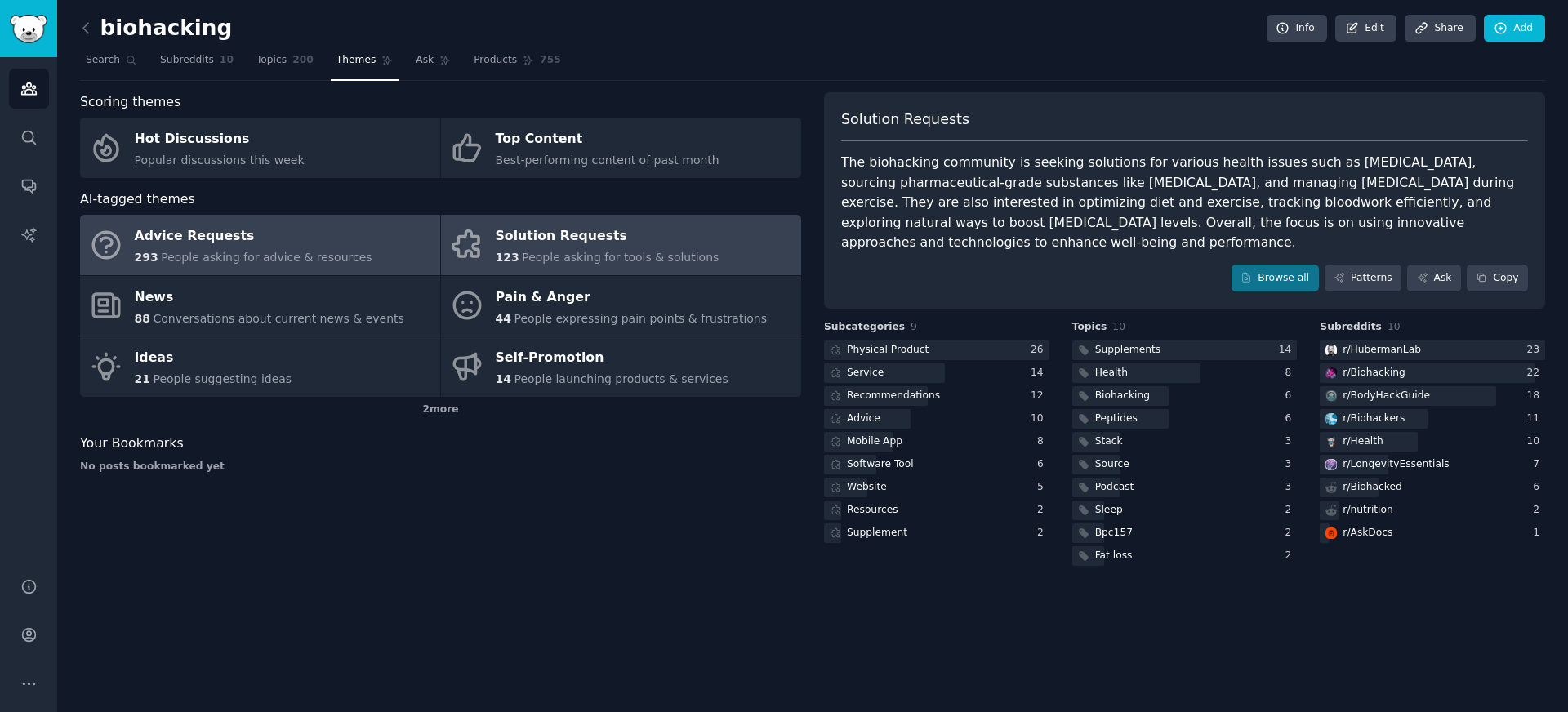
click at [411, 258] on link "Advice Requests 293 People asking for advice & resources" at bounding box center [260, 245] width 360 height 61
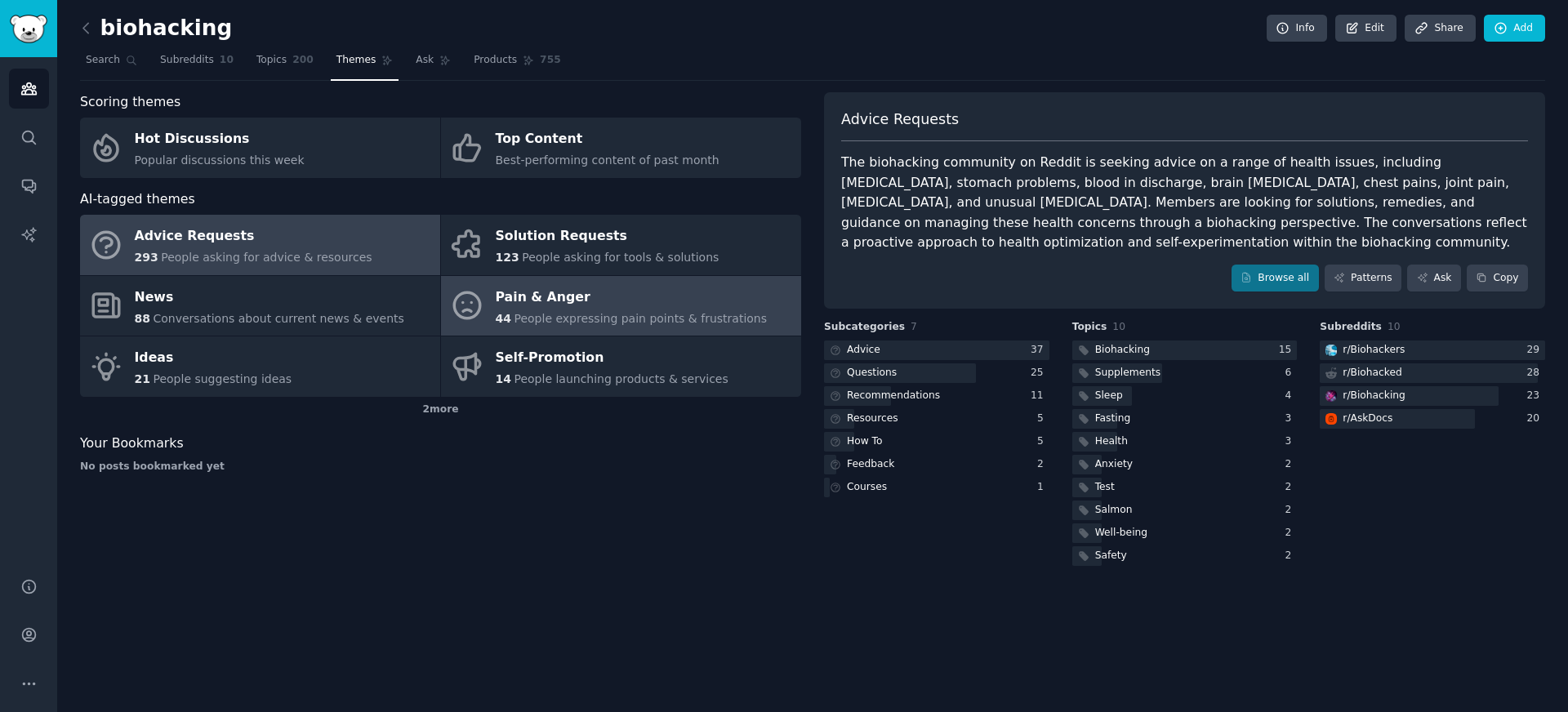
click at [664, 313] on span "People expressing pain points & frustrations" at bounding box center [640, 317] width 253 height 13
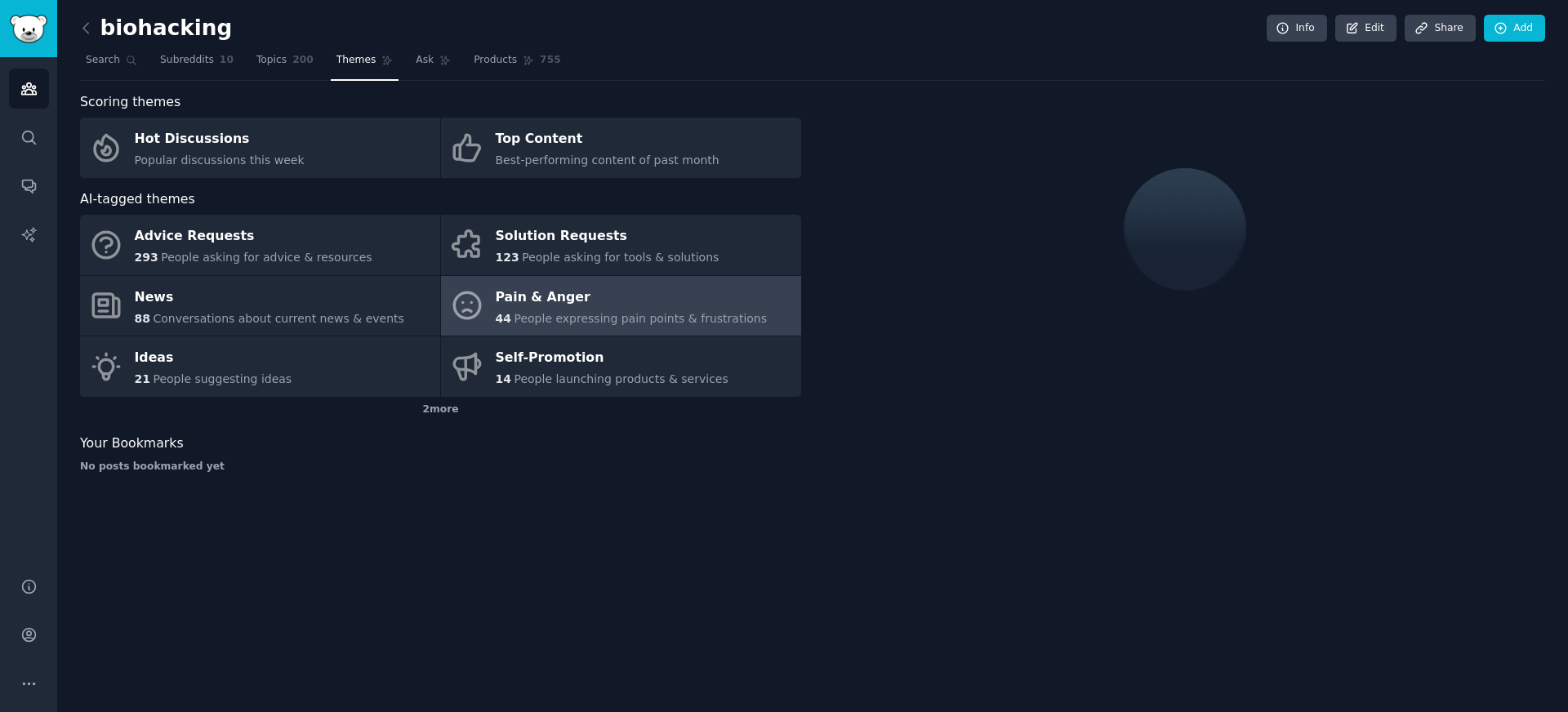
click at [644, 551] on div "biohacking Info Edit Share Add Search Subreddits 10 Topics 200 Themes Ask Produ…" at bounding box center [813, 356] width 1510 height 712
